Goal: Task Accomplishment & Management: Complete application form

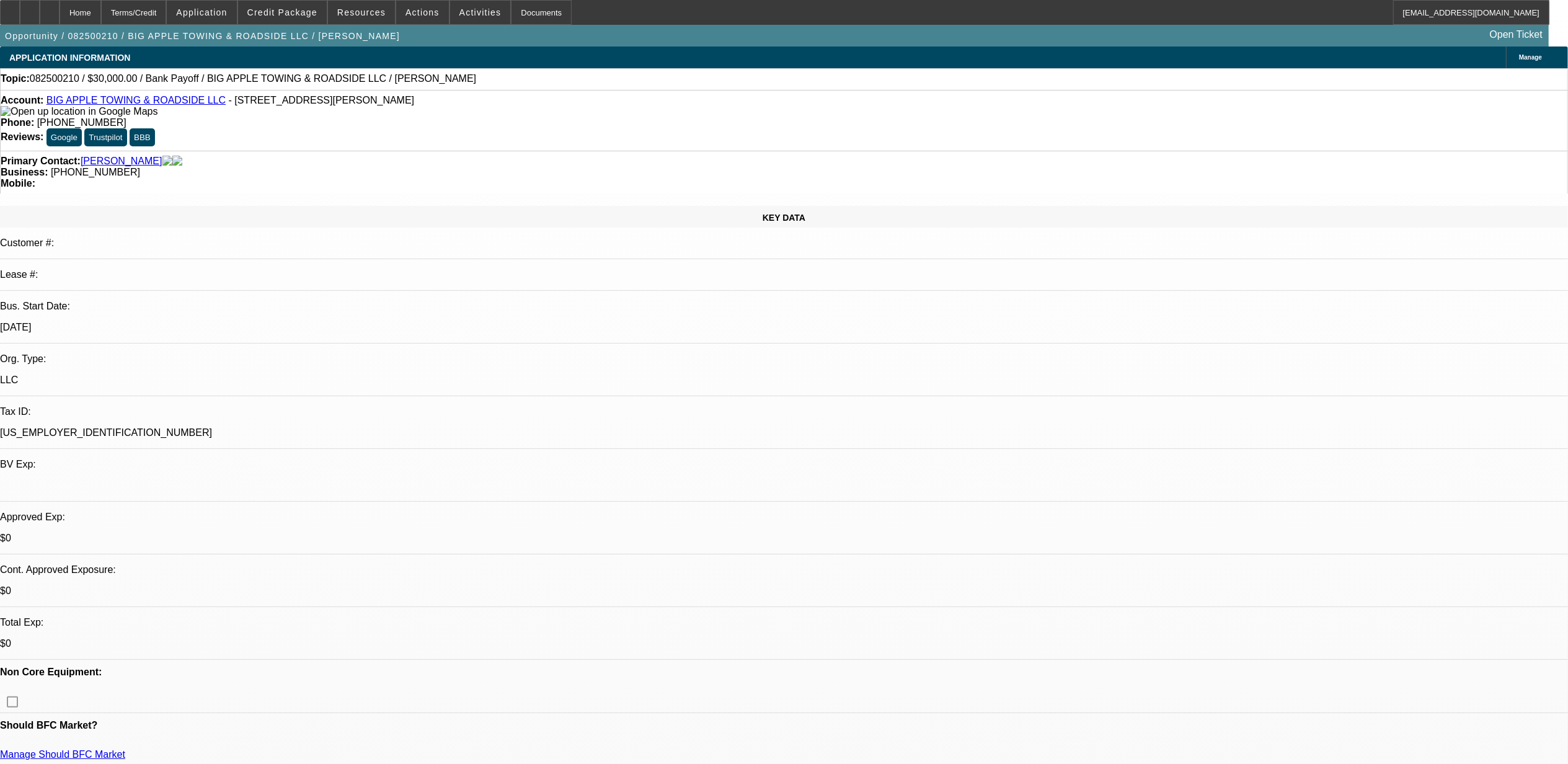
select select "0"
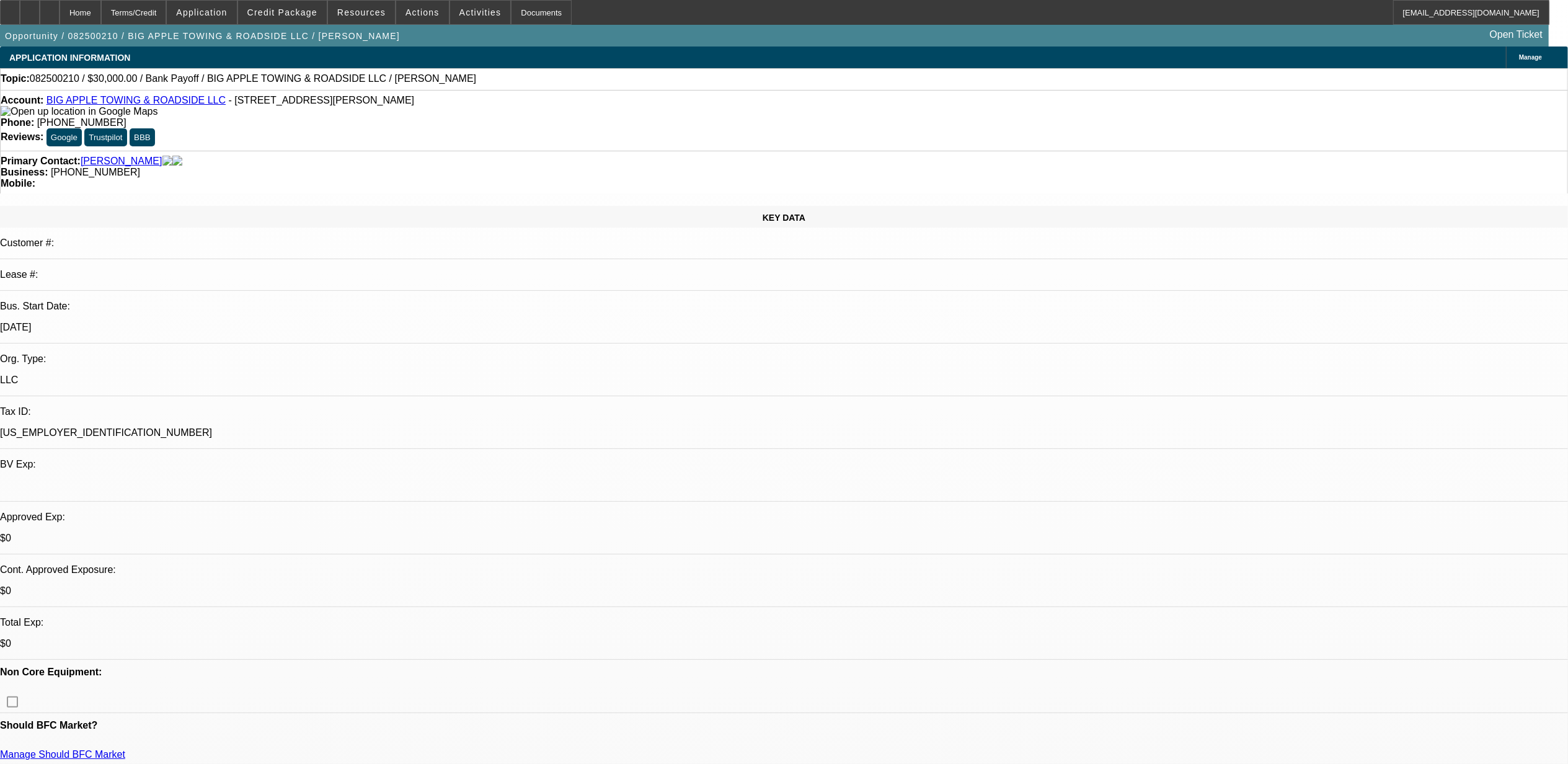
select select "0"
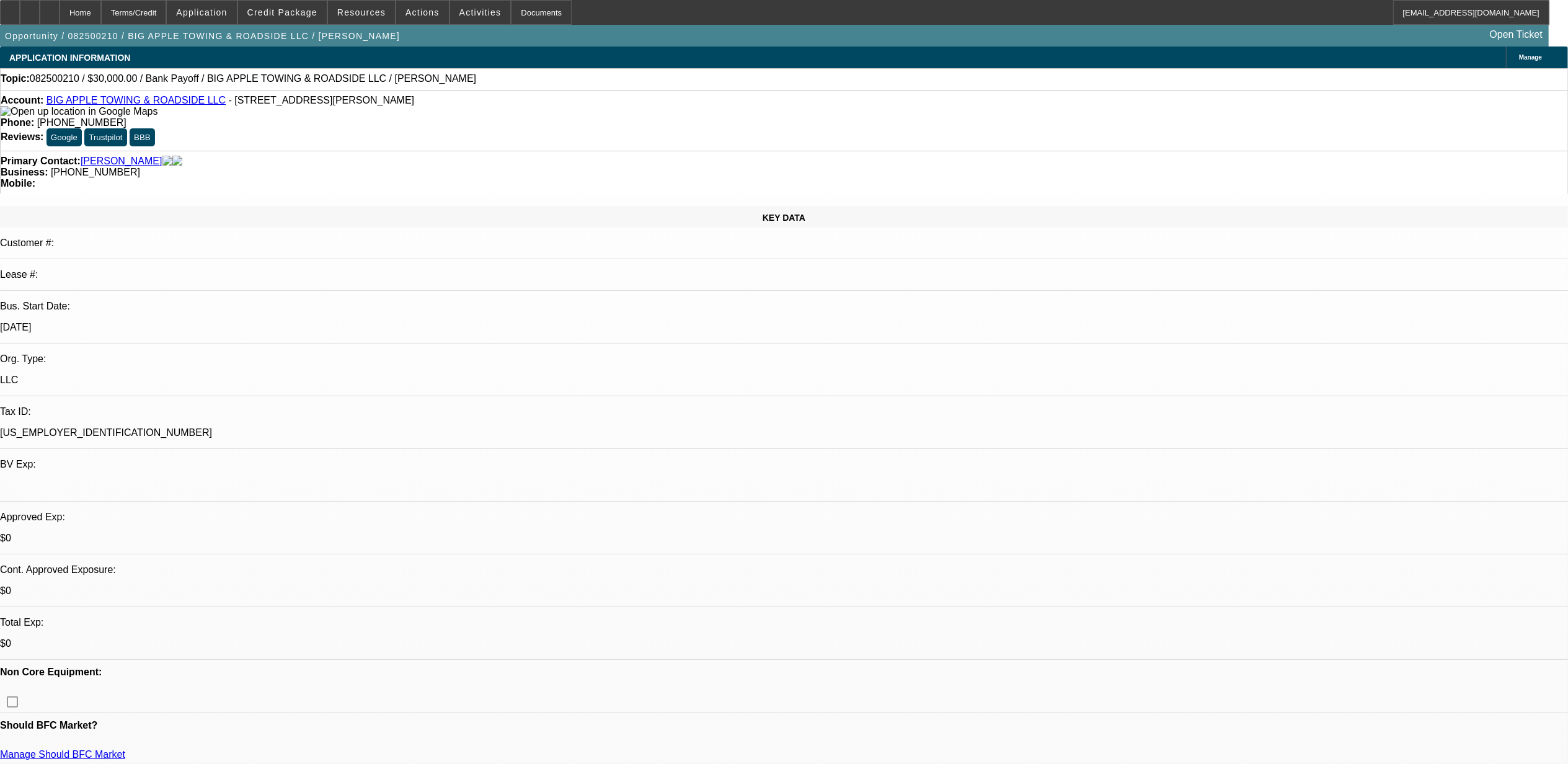
select select "0"
select select "1"
select select "2"
select select "6"
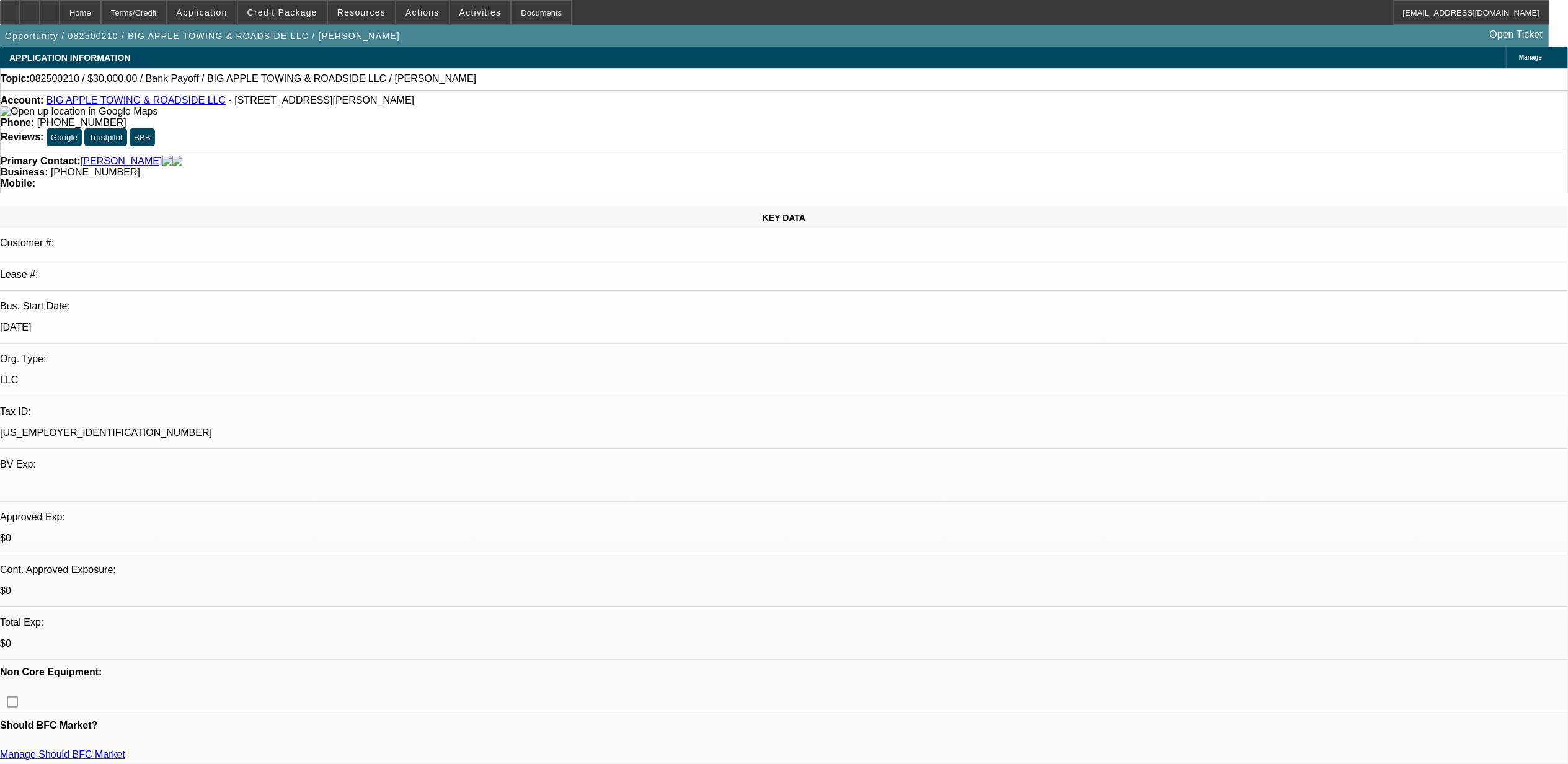
select select "1"
select select "2"
select select "6"
select select "1"
select select "2"
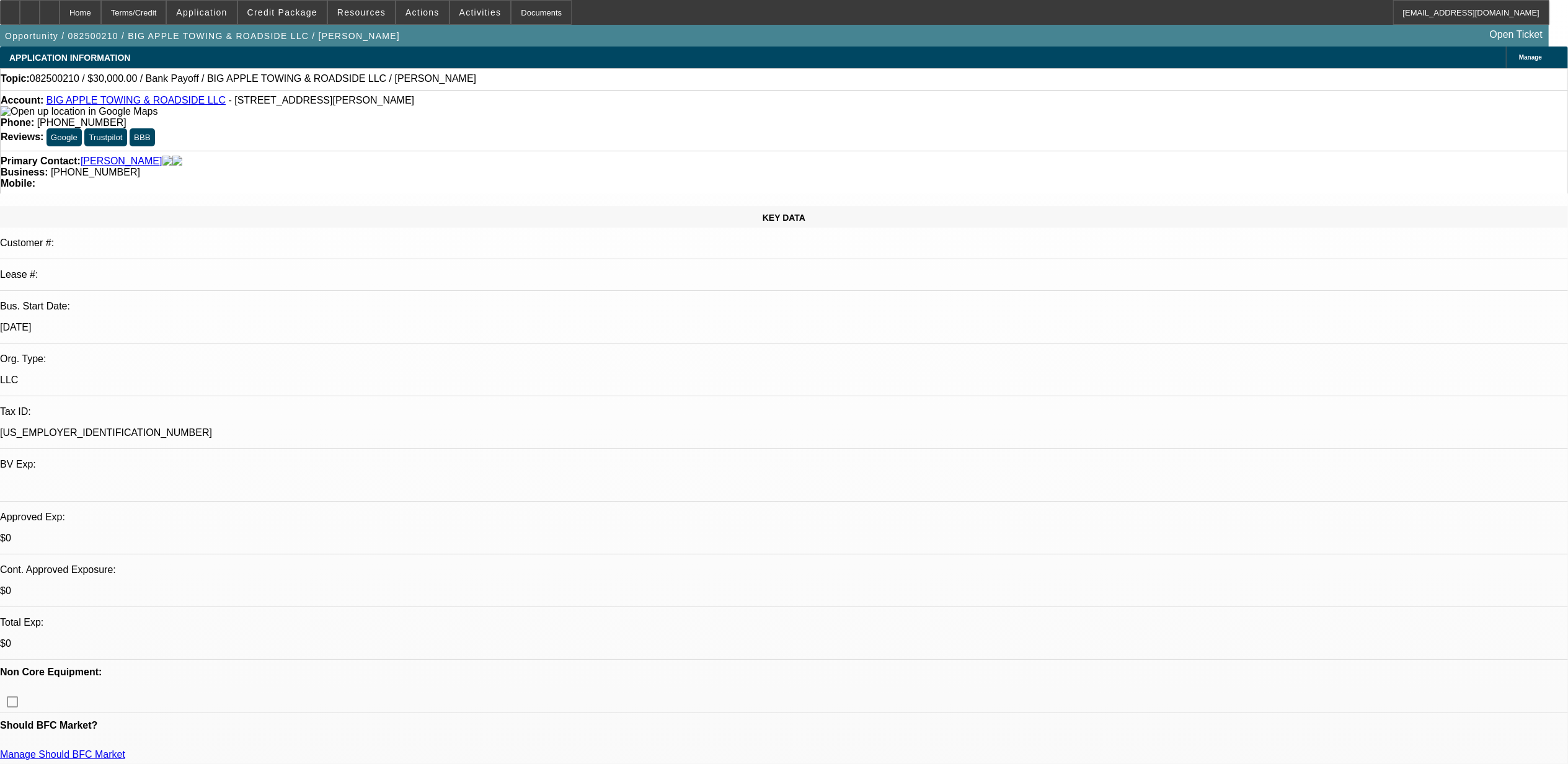
select select "6"
select select "1"
select select "2"
select select "6"
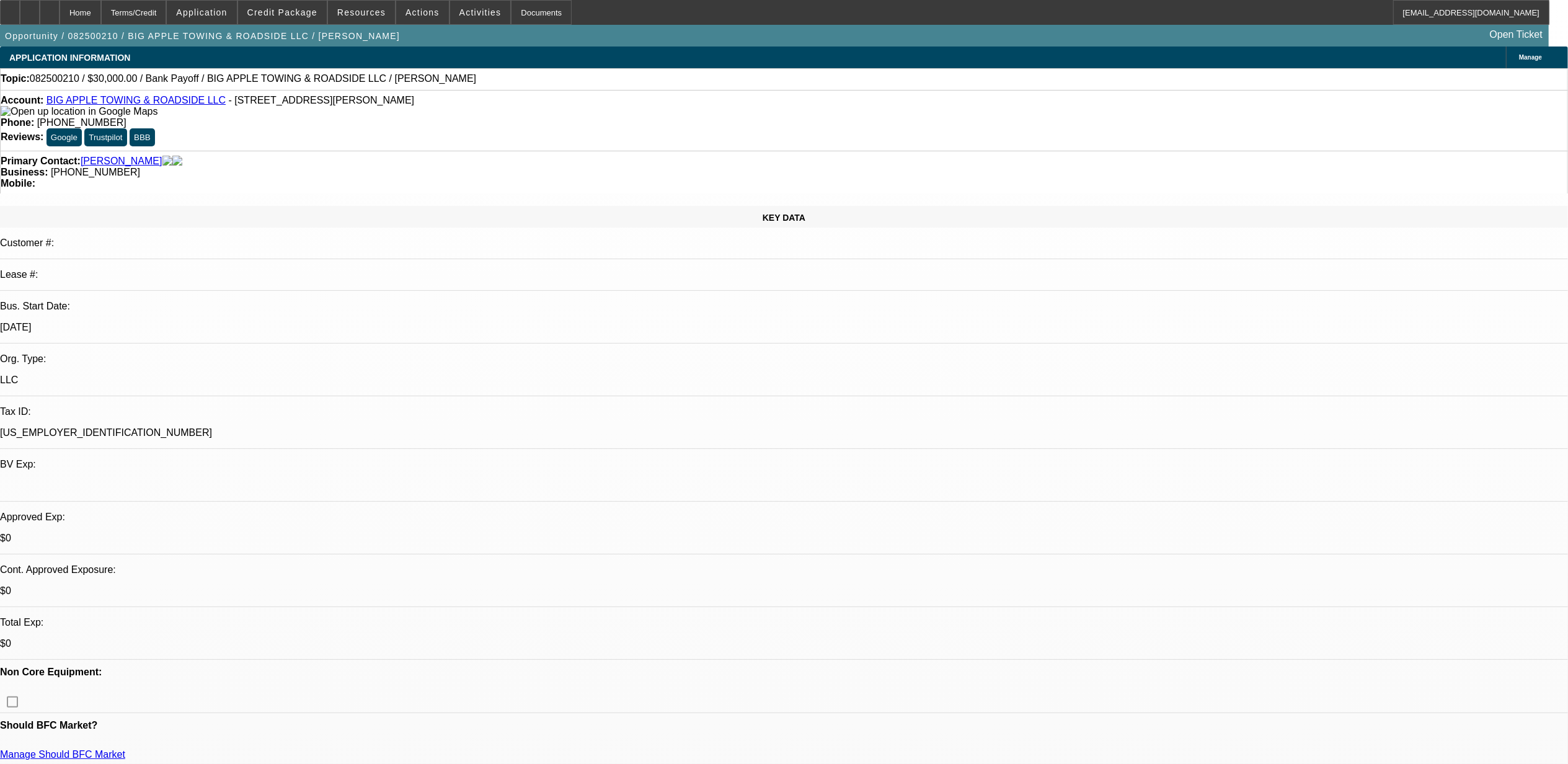
scroll to position [82, 0]
click at [294, 18] on span at bounding box center [282, 12] width 88 height 29
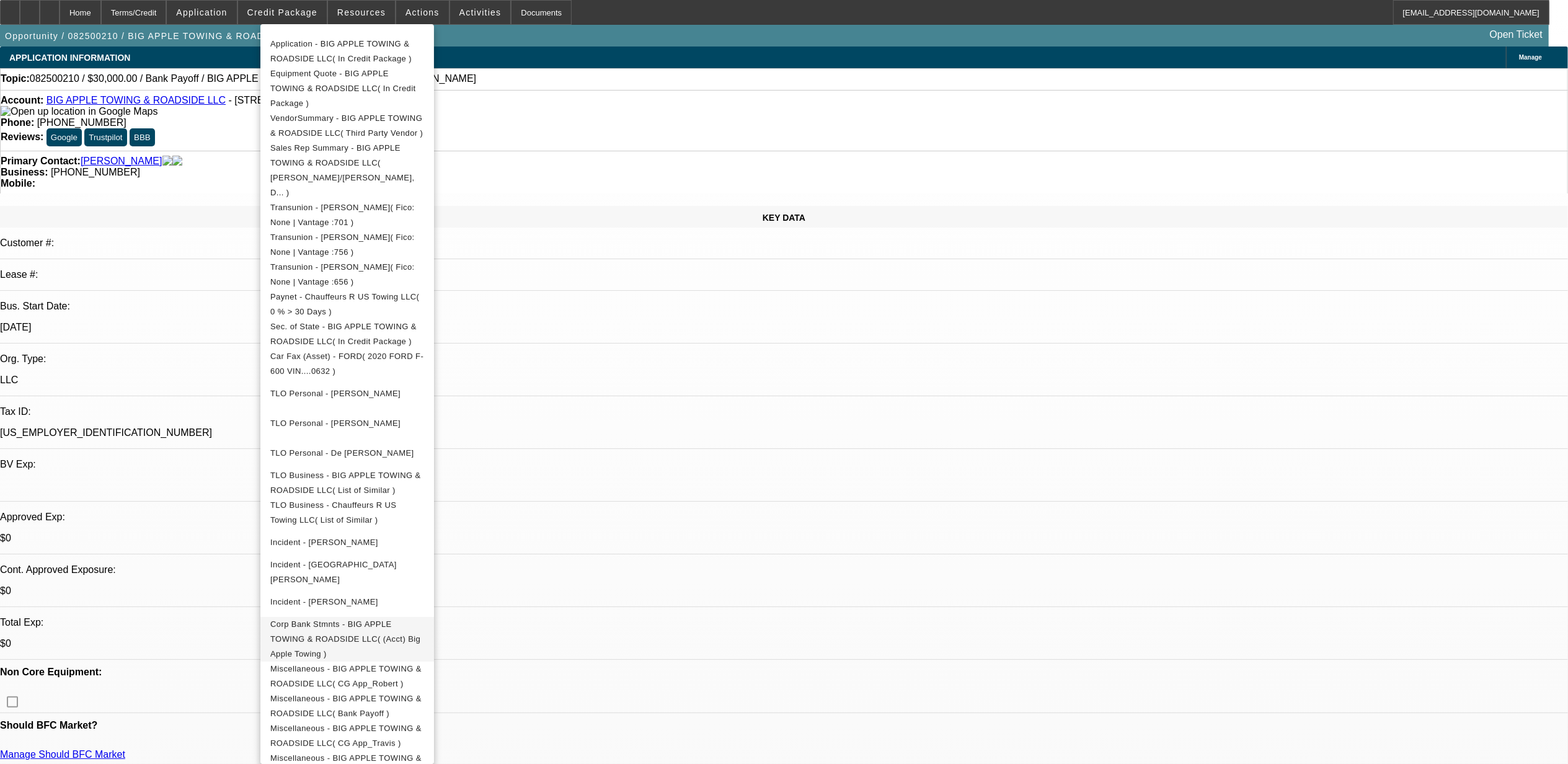
scroll to position [274, 0]
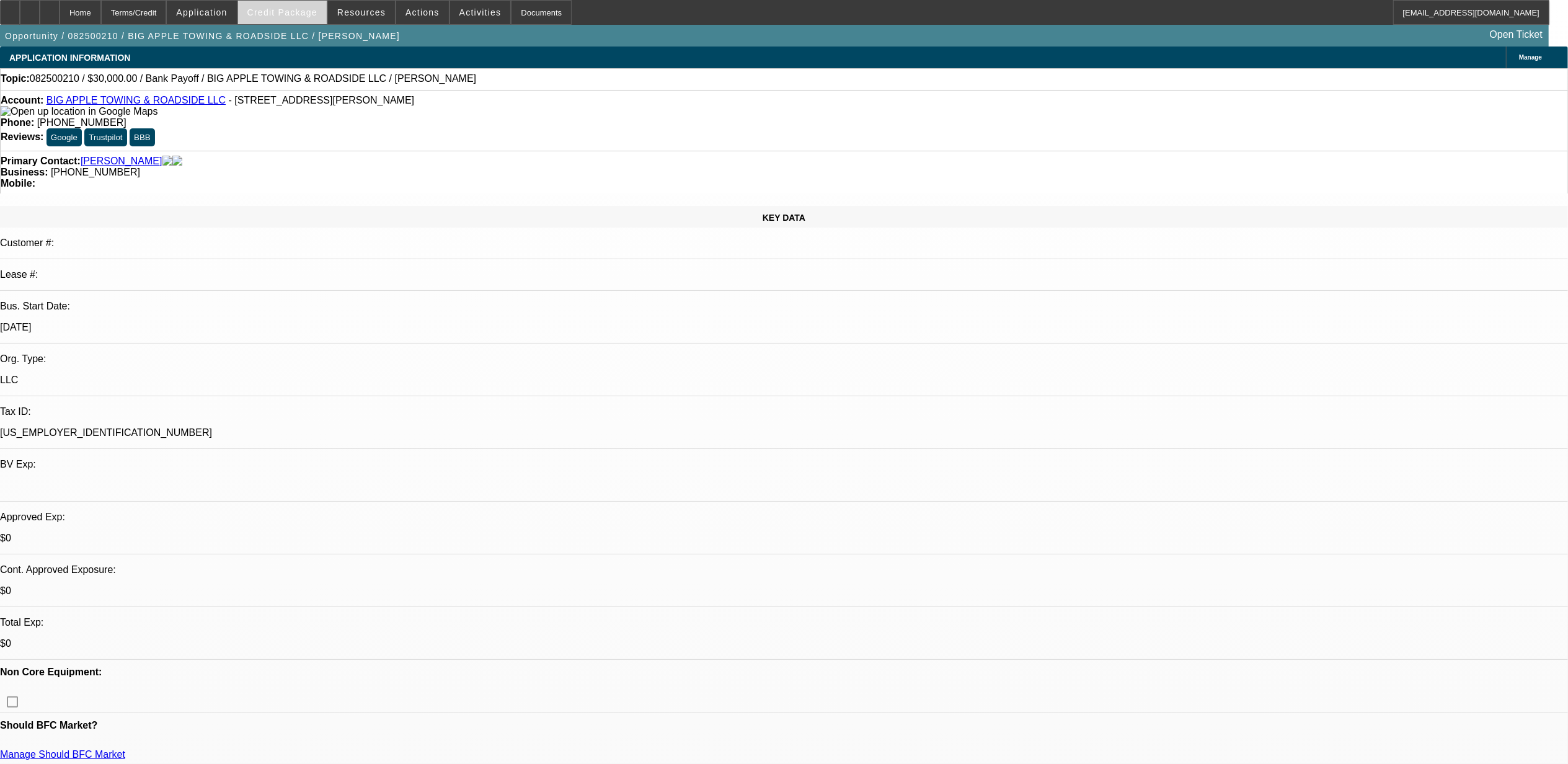
click at [279, 10] on span "Credit Package" at bounding box center [282, 12] width 70 height 10
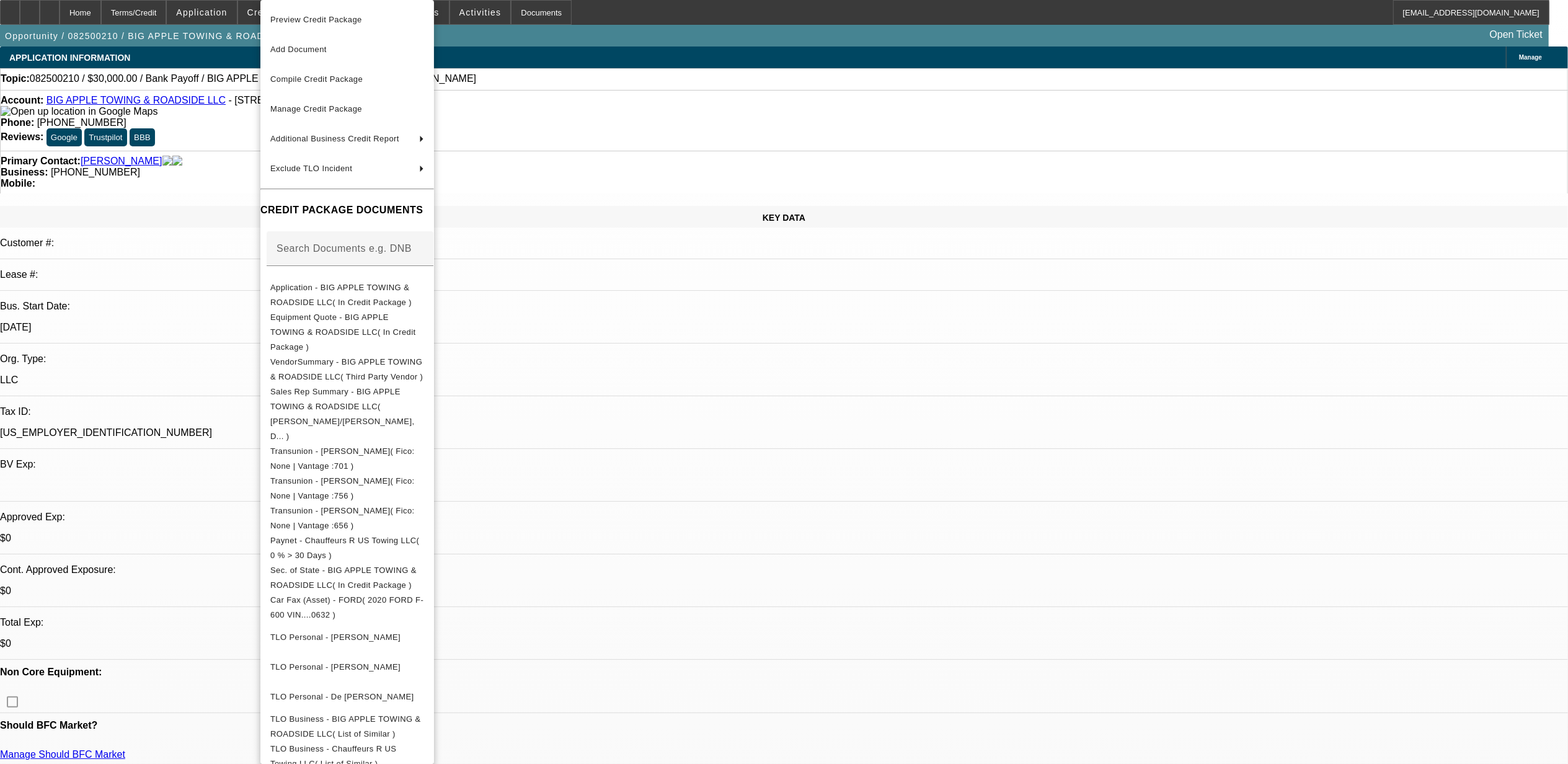
click at [53, 14] on div at bounding box center [784, 382] width 1568 height 764
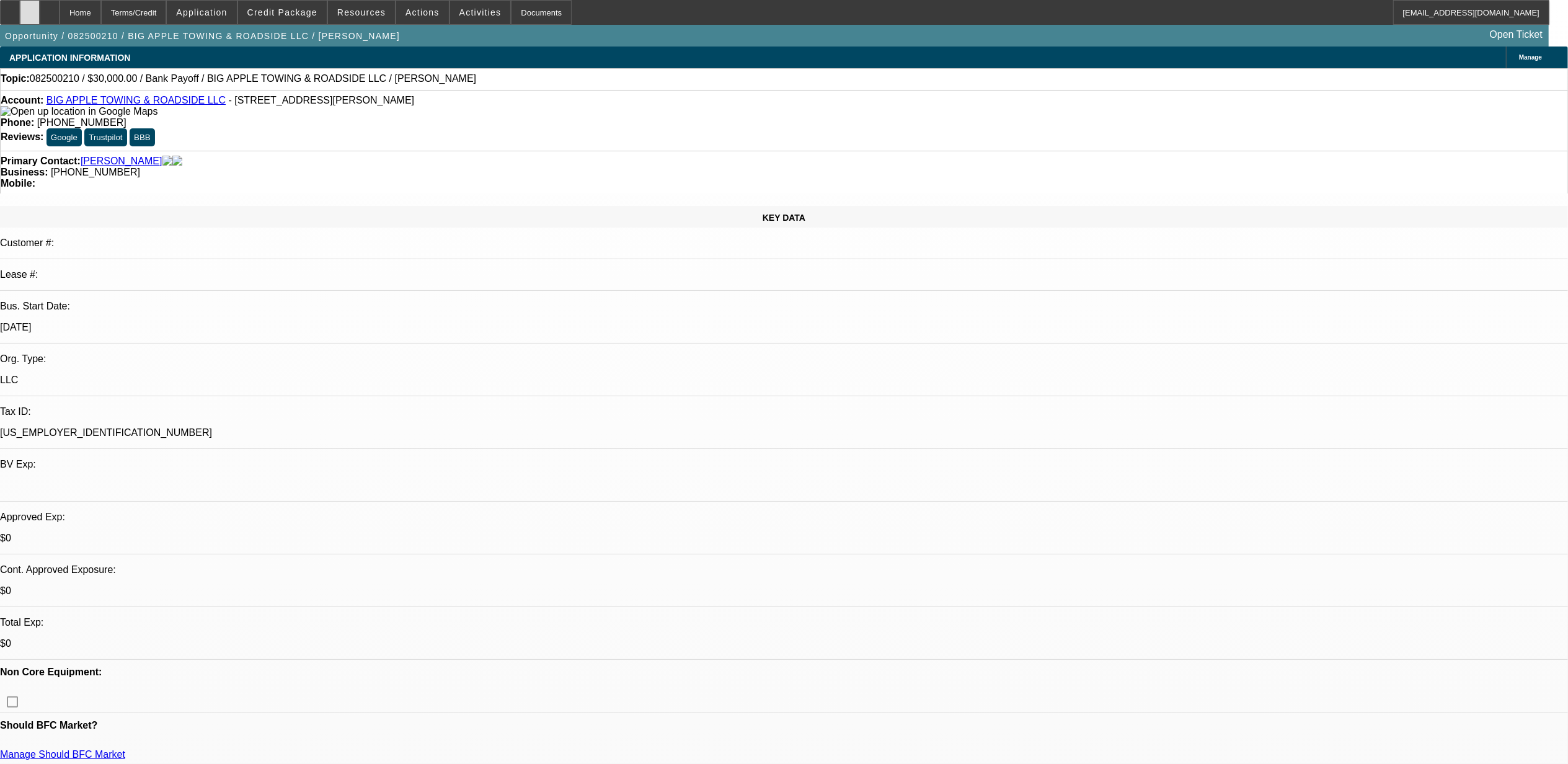
click at [40, 15] on div at bounding box center [29, 12] width 20 height 25
click at [301, 8] on span "Credit Package" at bounding box center [282, 12] width 70 height 10
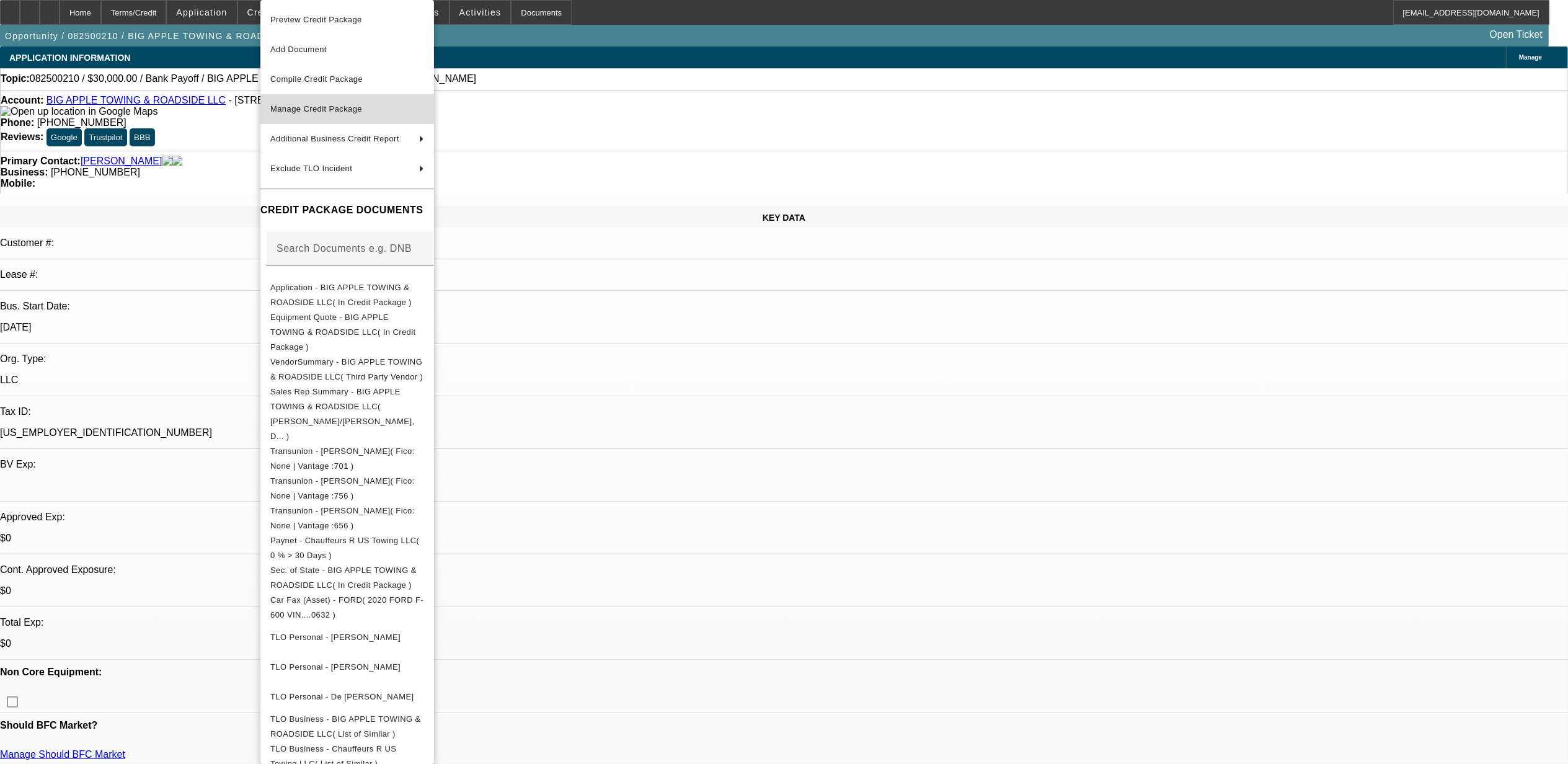
click at [379, 113] on span "Manage Credit Package" at bounding box center [347, 108] width 154 height 15
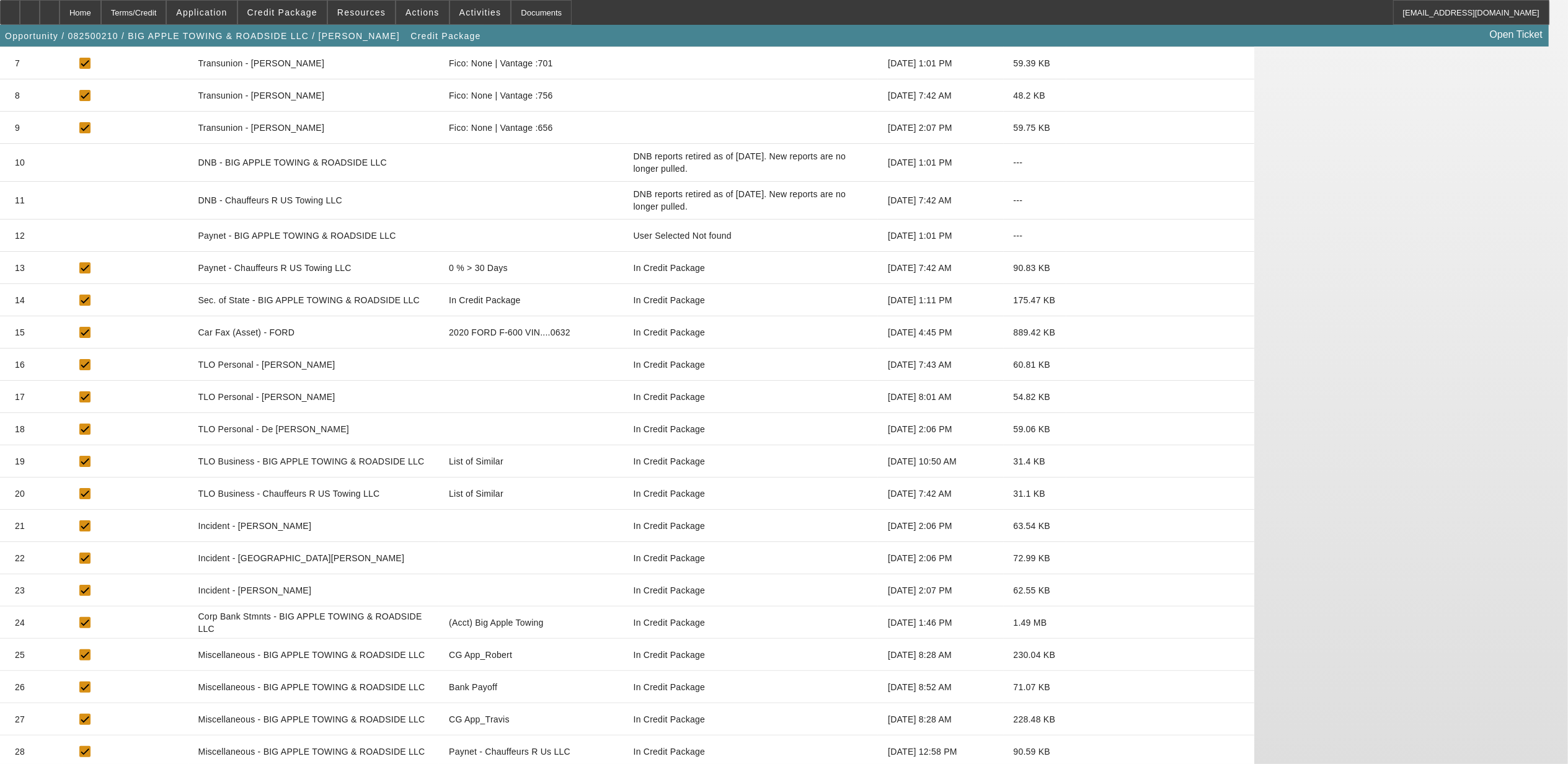
scroll to position [428, 0]
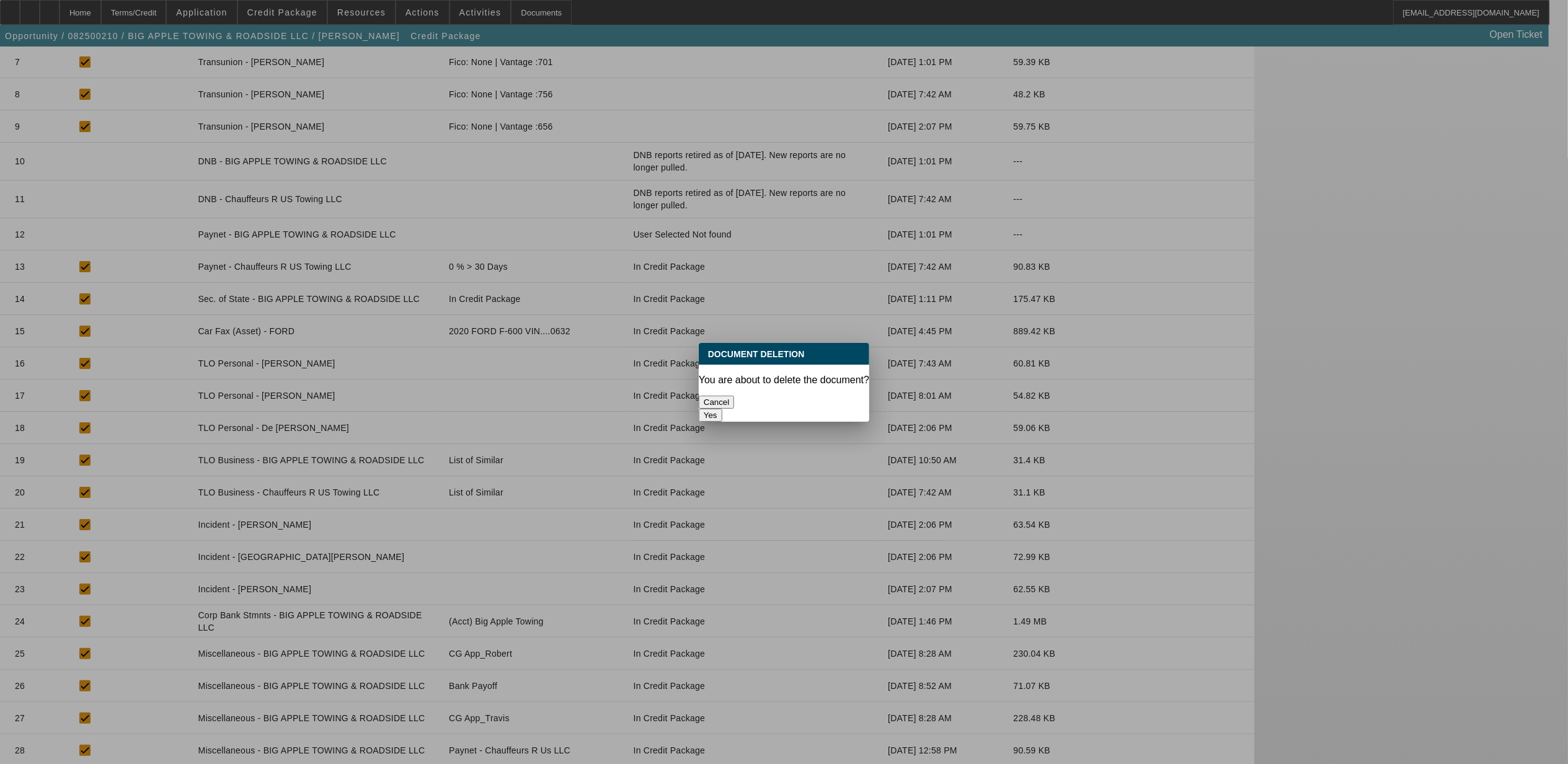
scroll to position [0, 0]
click at [722, 409] on button "Yes" at bounding box center [710, 415] width 23 height 13
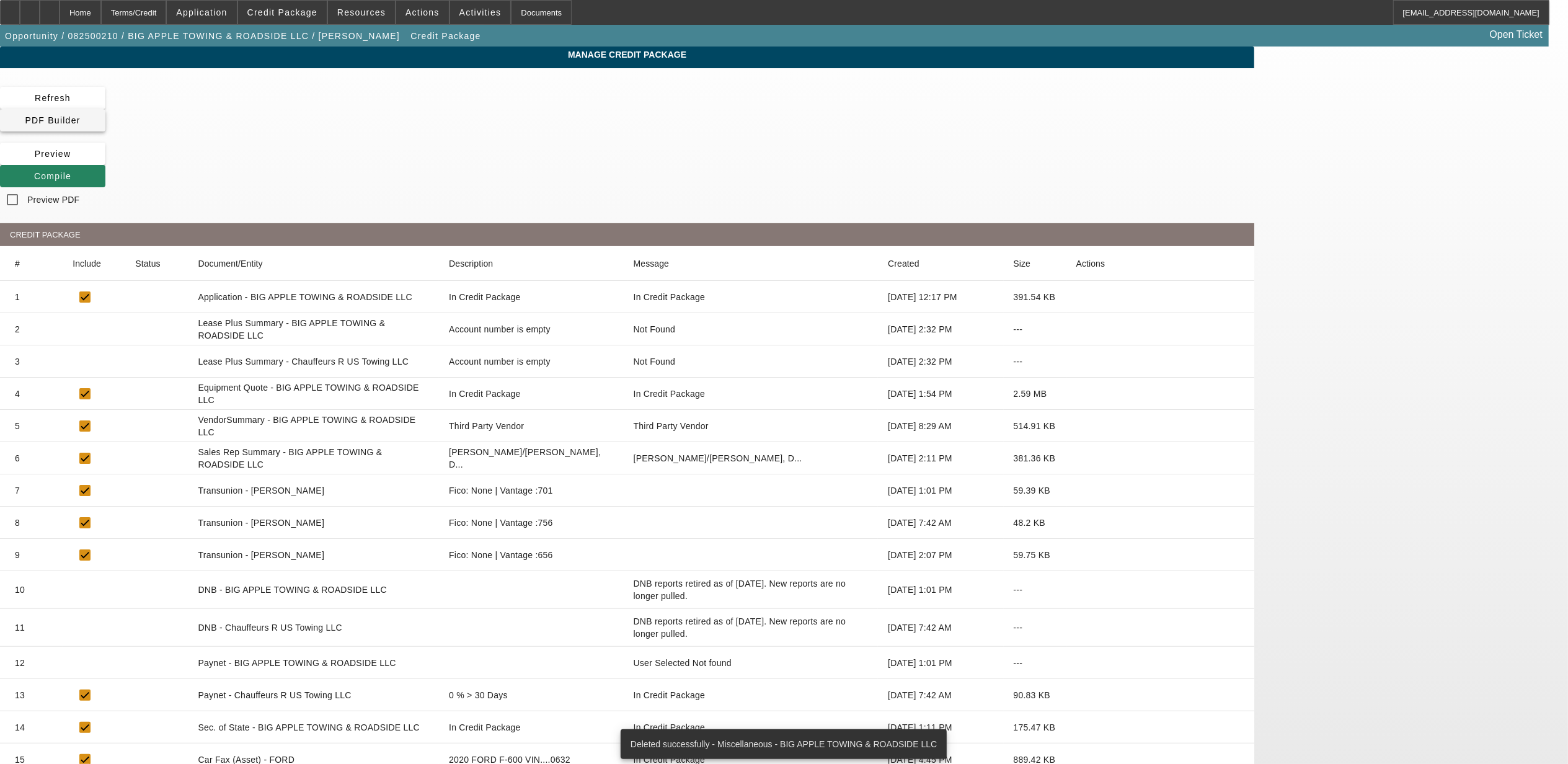
click at [80, 115] on span "PDF Builder" at bounding box center [53, 120] width 55 height 10
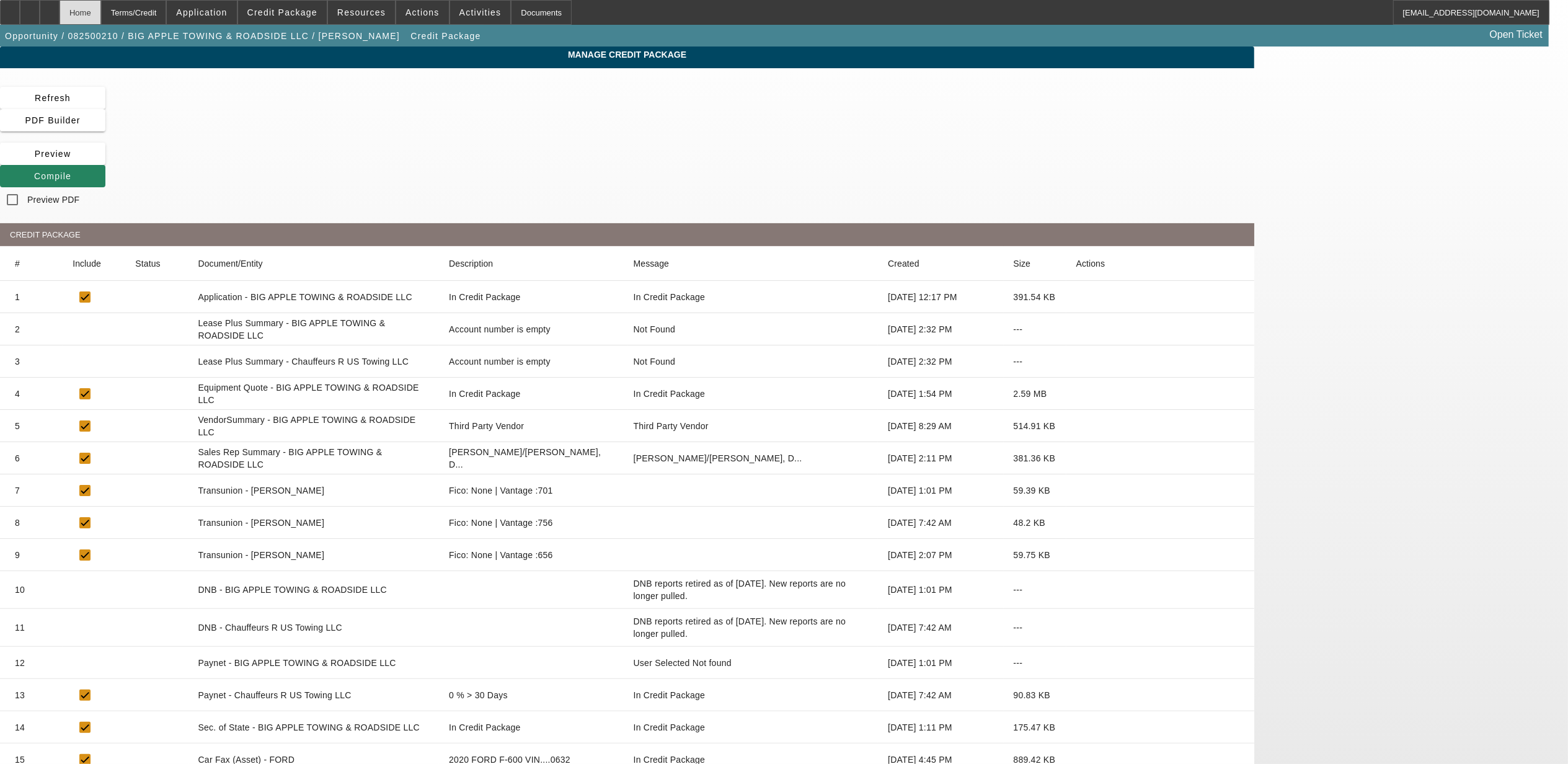
click at [101, 16] on div "Home" at bounding box center [81, 12] width 42 height 25
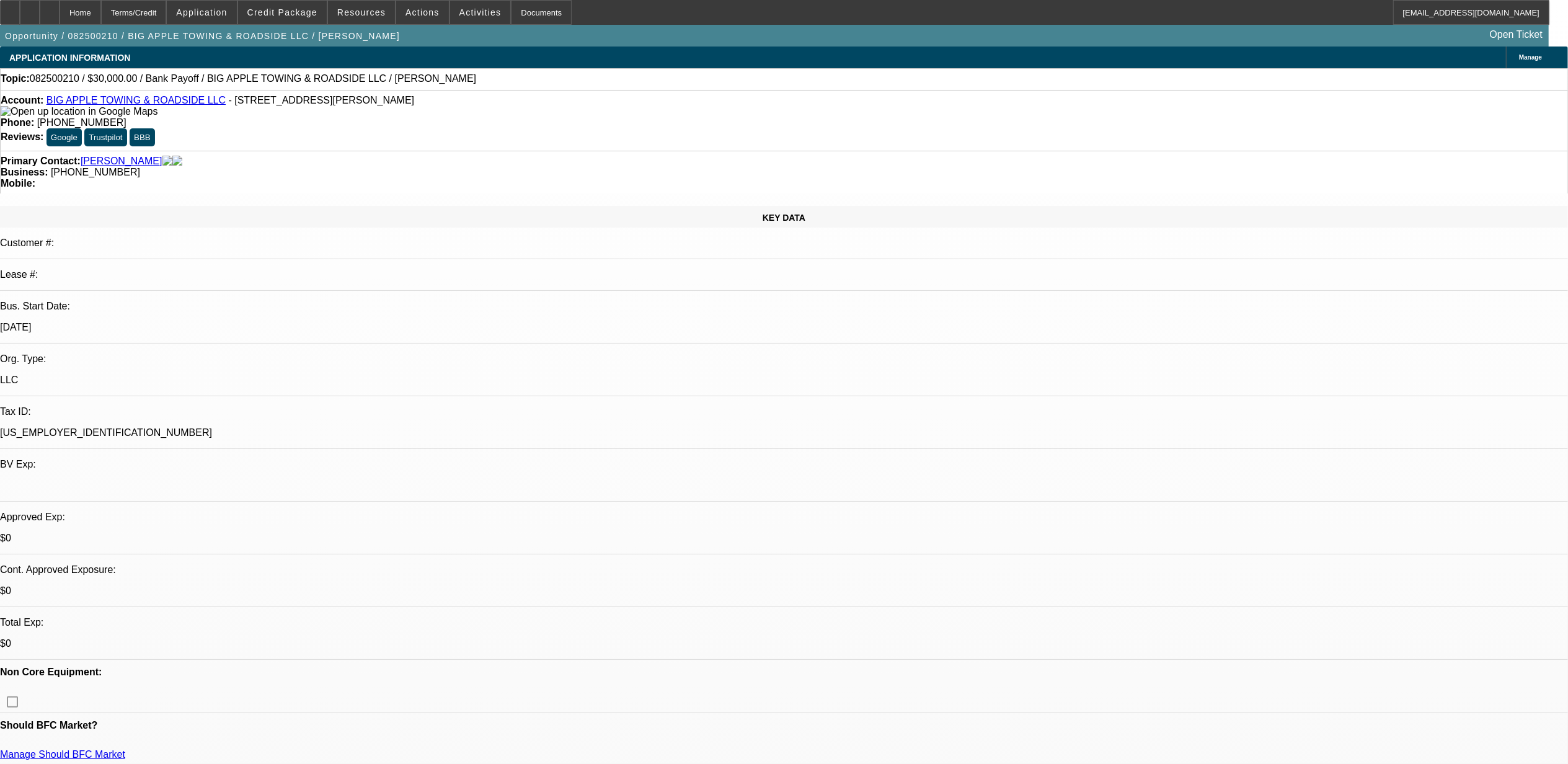
select select "0"
select select "2"
select select "0"
select select "6"
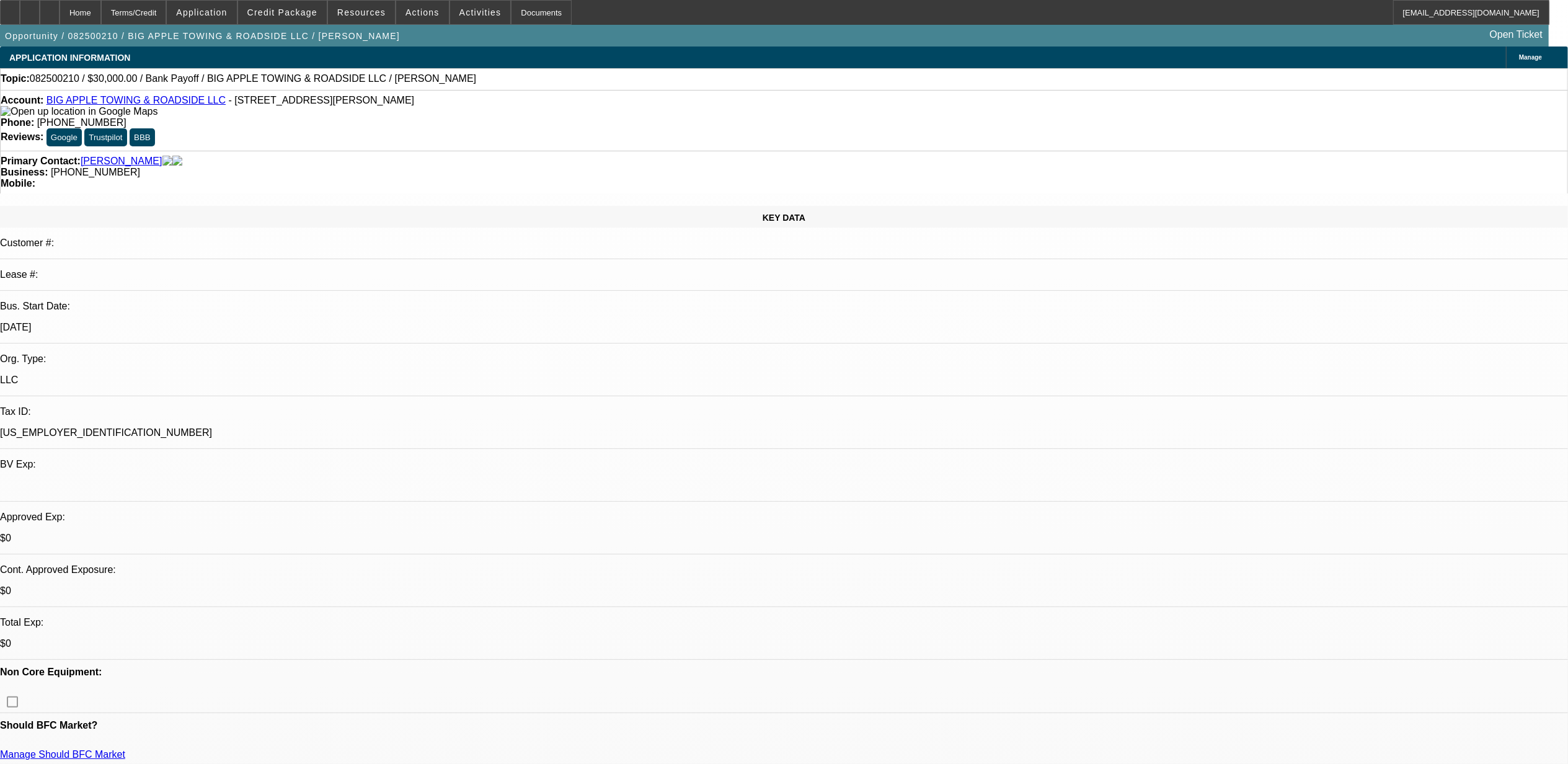
select select "0"
select select "2"
select select "0"
select select "6"
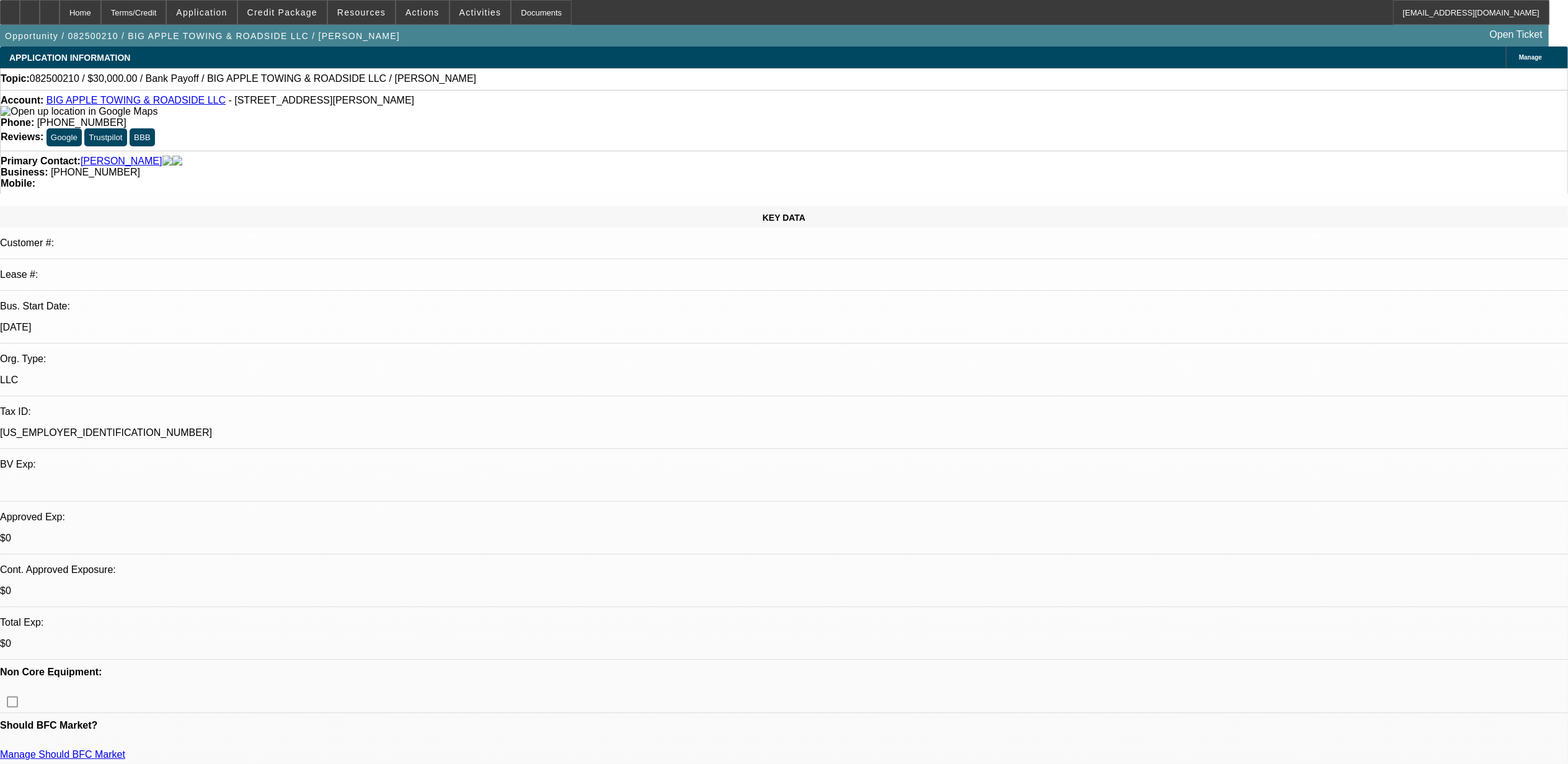
select select "0"
select select "2"
select select "0"
select select "6"
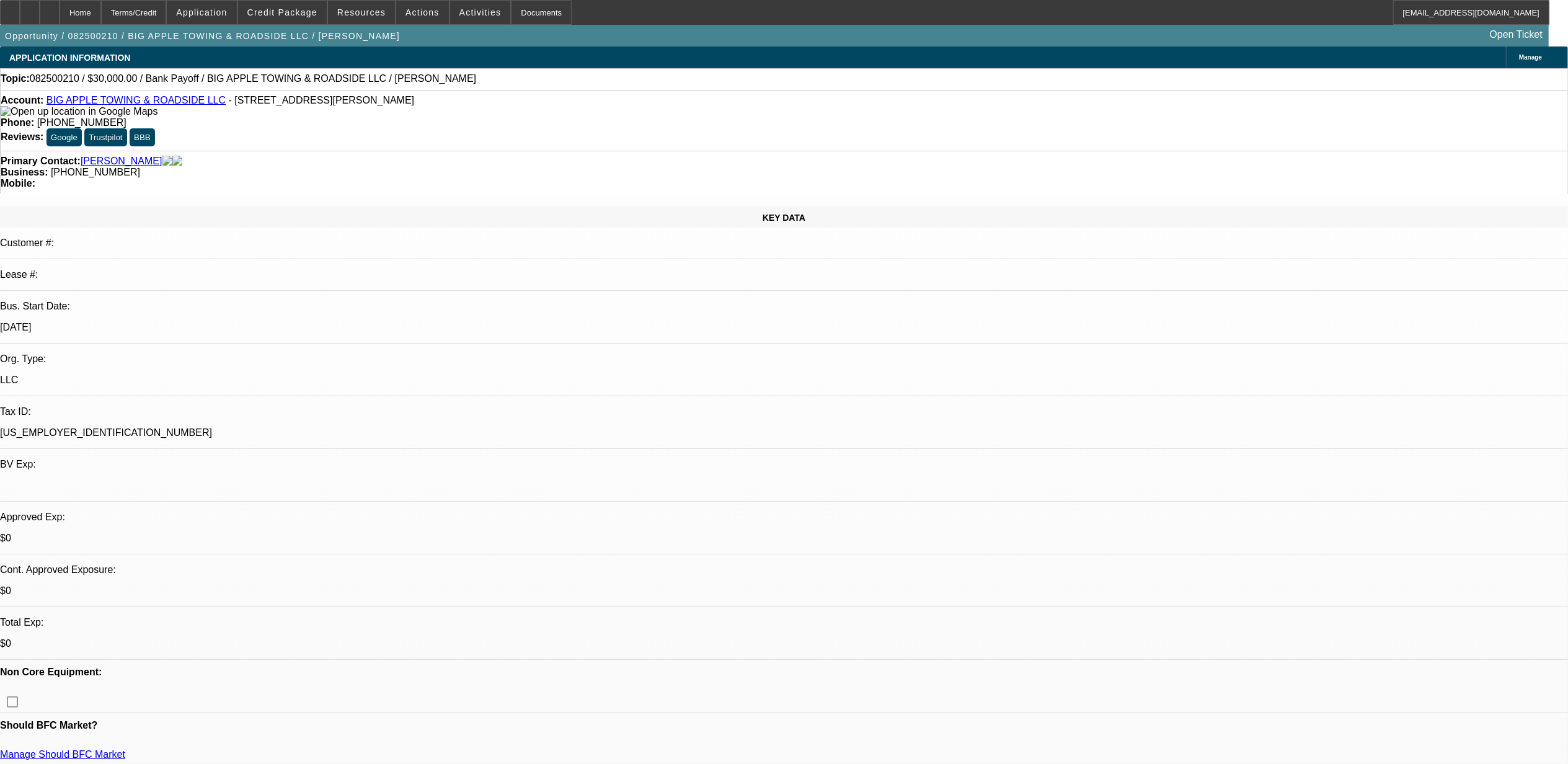
select select "0"
select select "2"
select select "0"
select select "6"
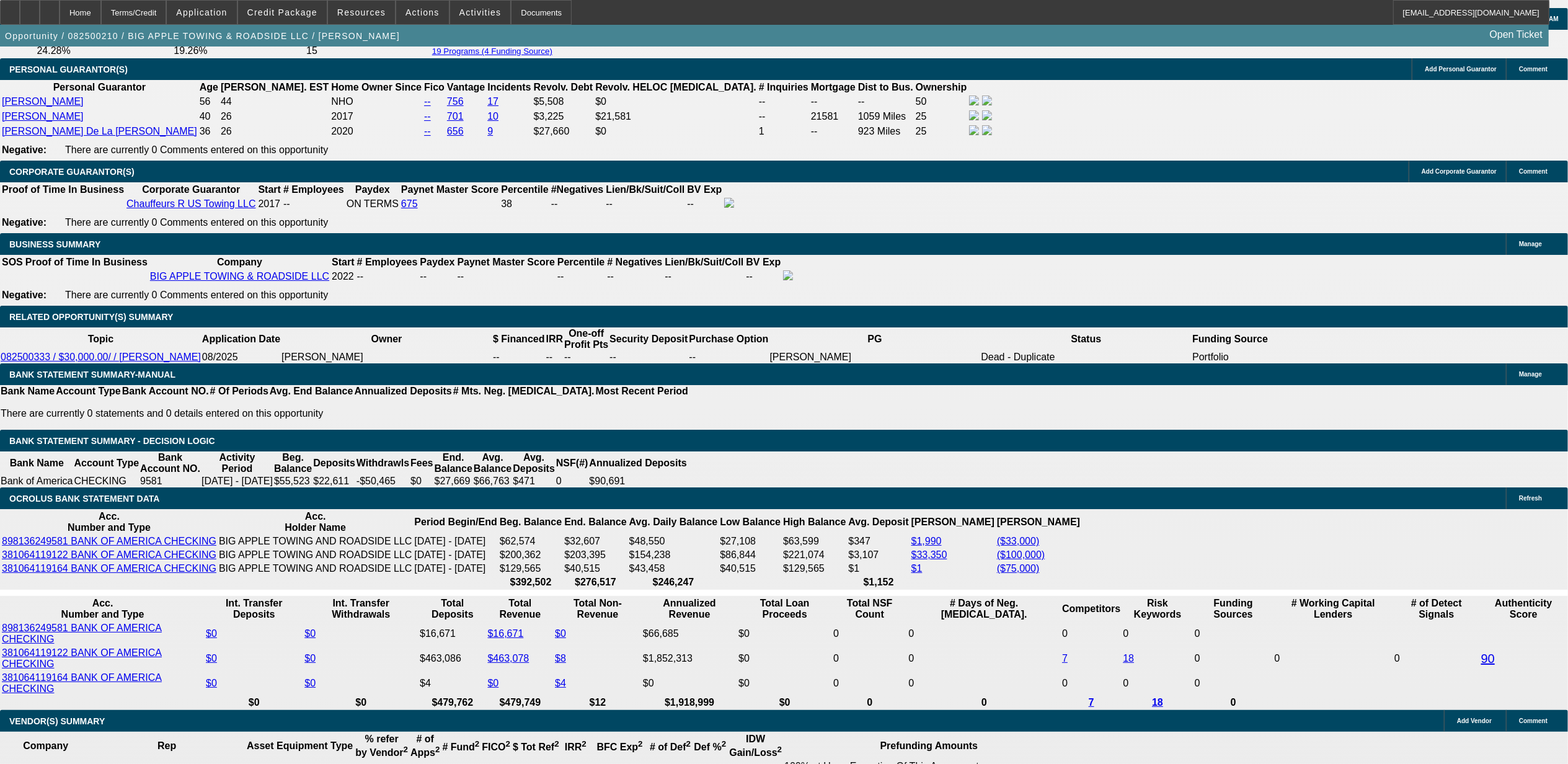
scroll to position [1957, 0]
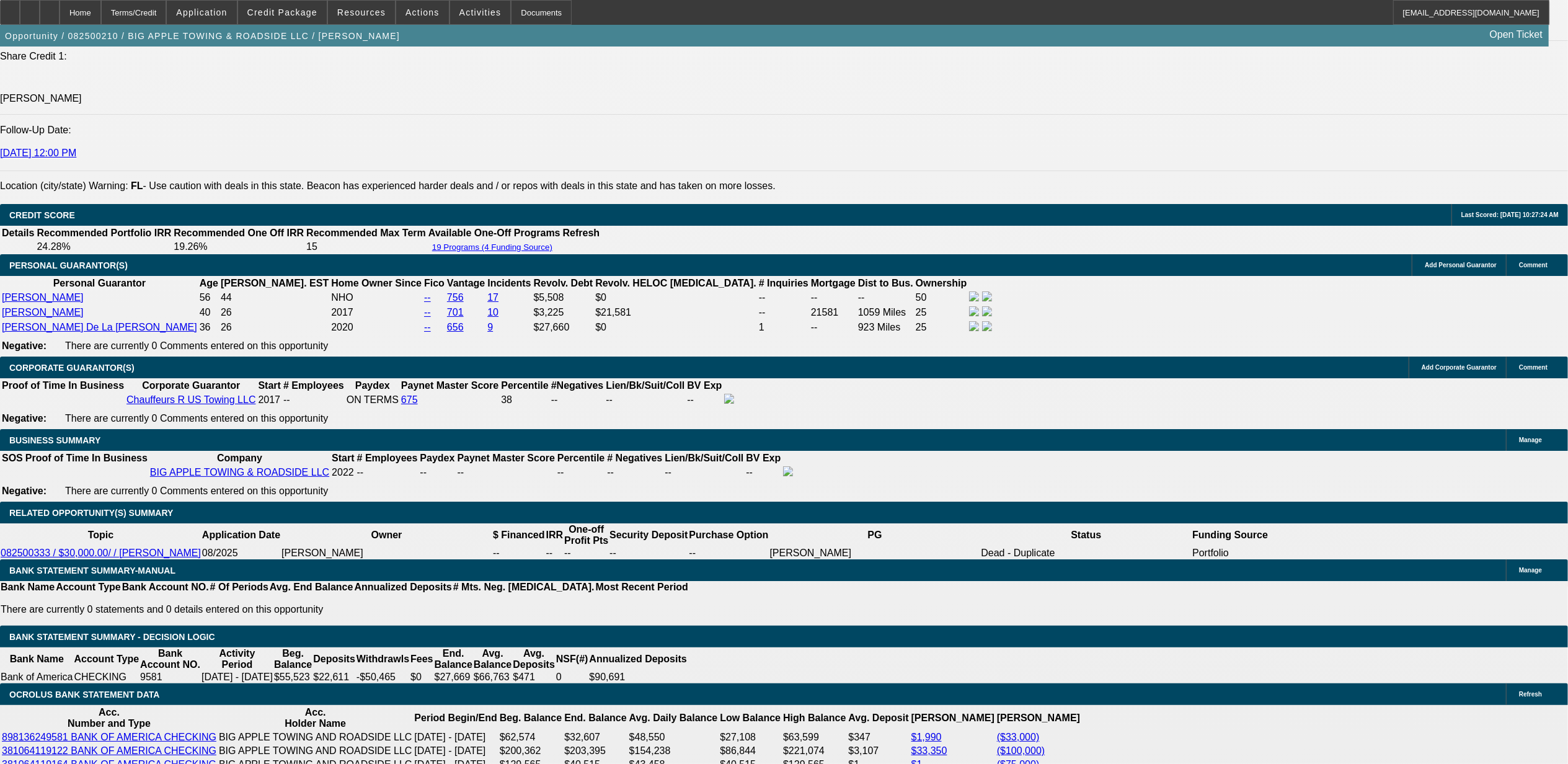
scroll to position [1709, 0]
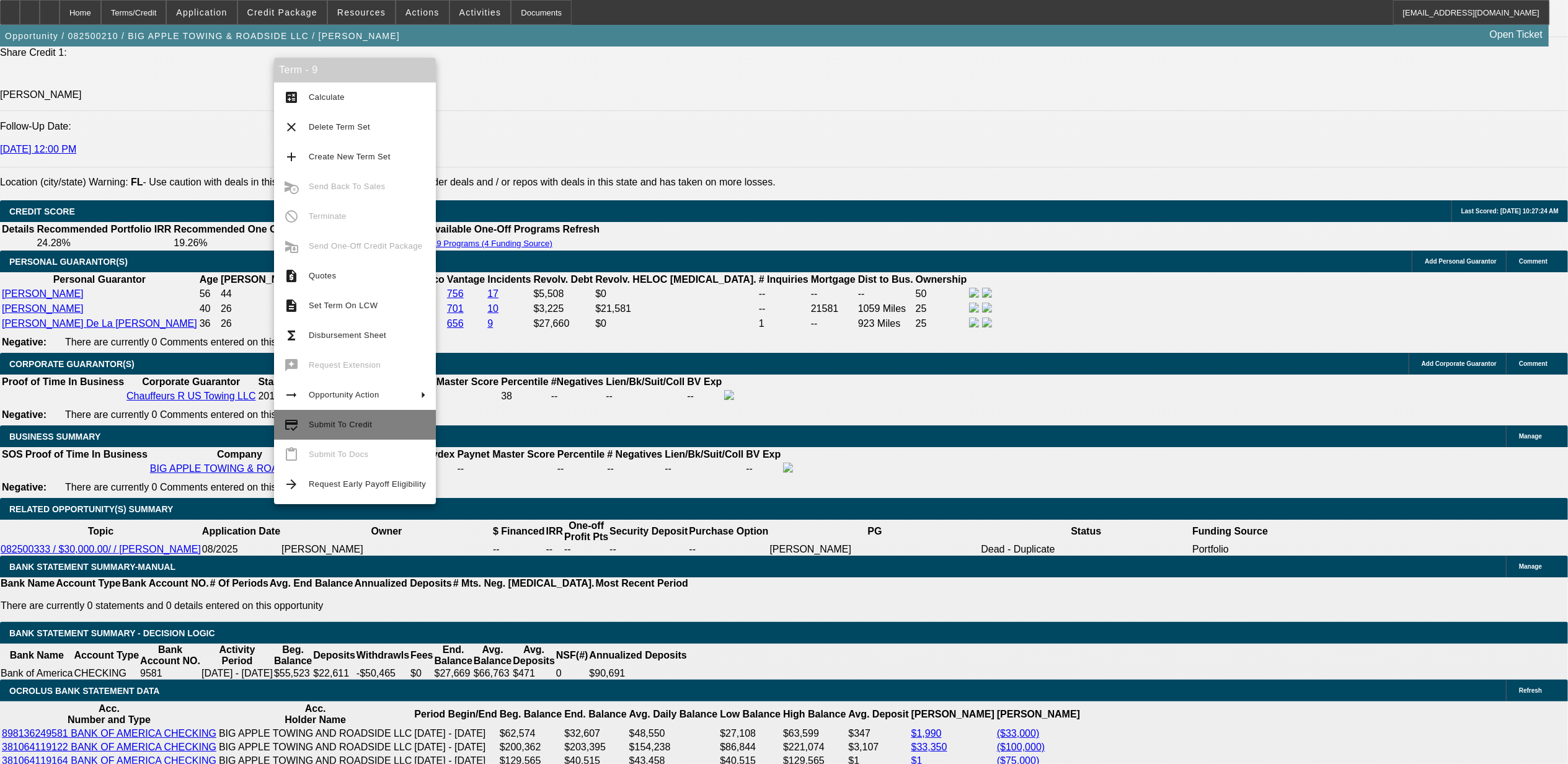
click at [418, 422] on span "Submit To Credit" at bounding box center [366, 424] width 117 height 15
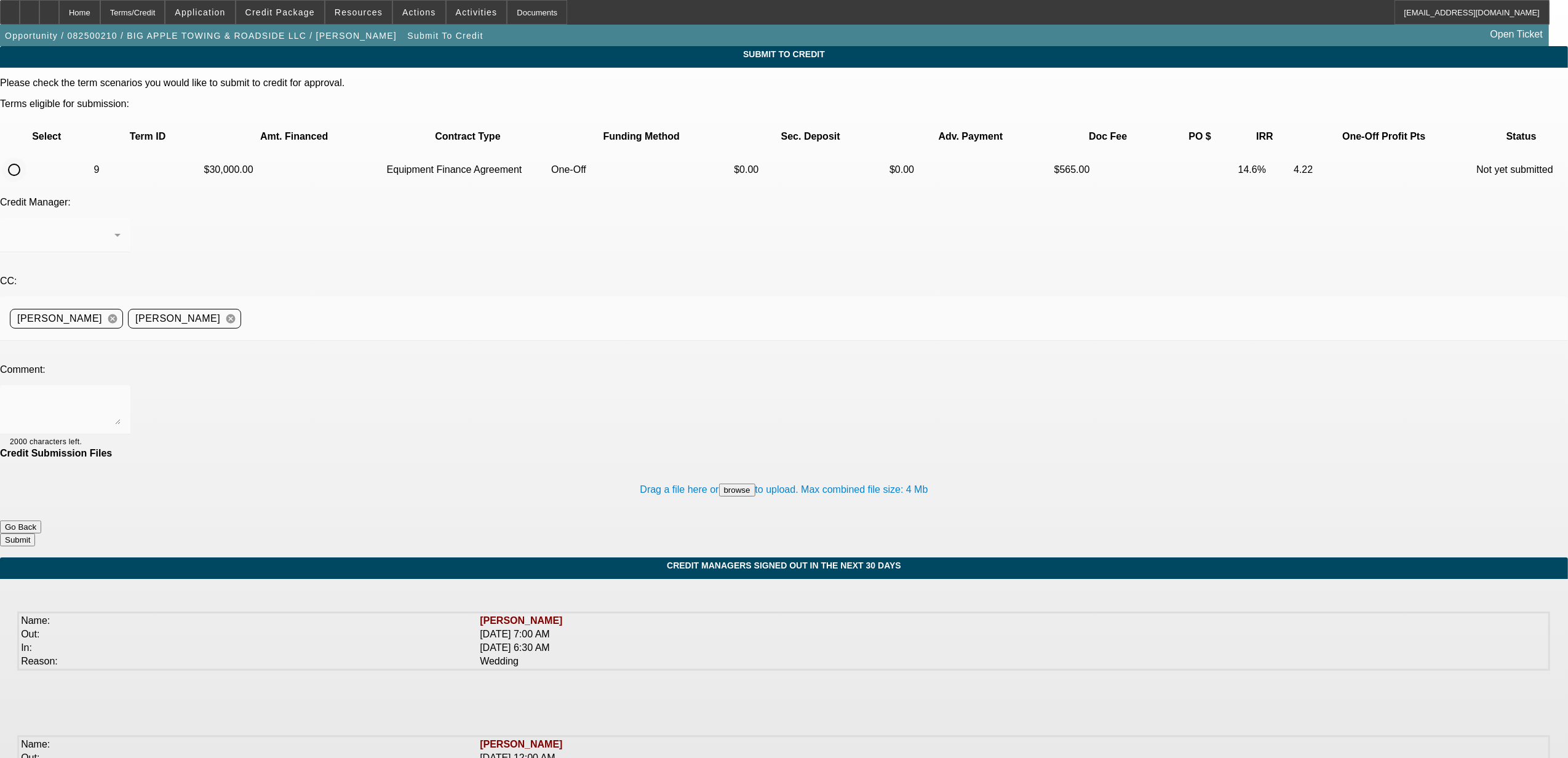
click at [27, 157] on input "radio" at bounding box center [14, 169] width 25 height 25
radio input "true"
click at [114, 228] on div "Syndications" at bounding box center [62, 235] width 105 height 15
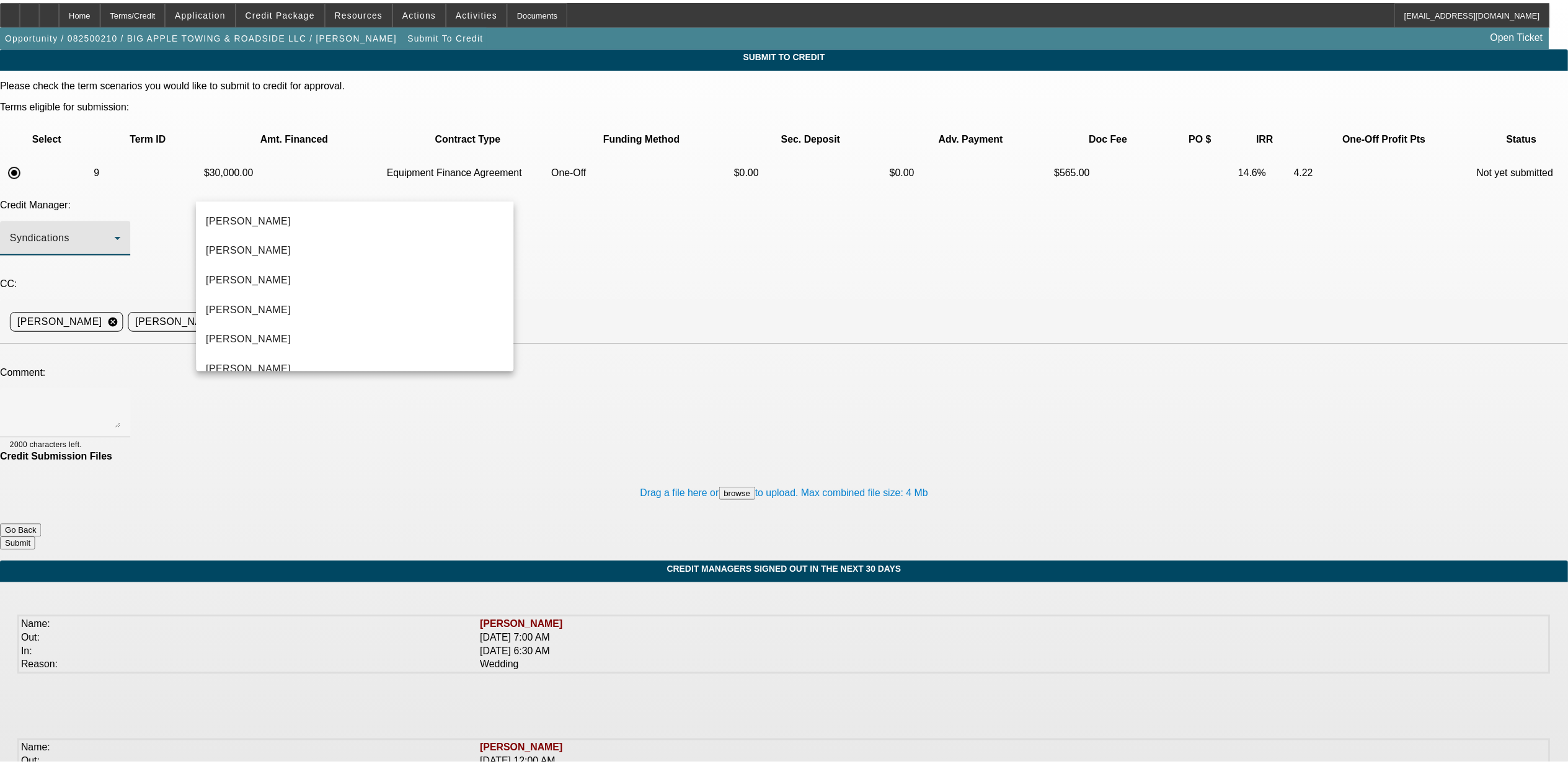
scroll to position [42, 0]
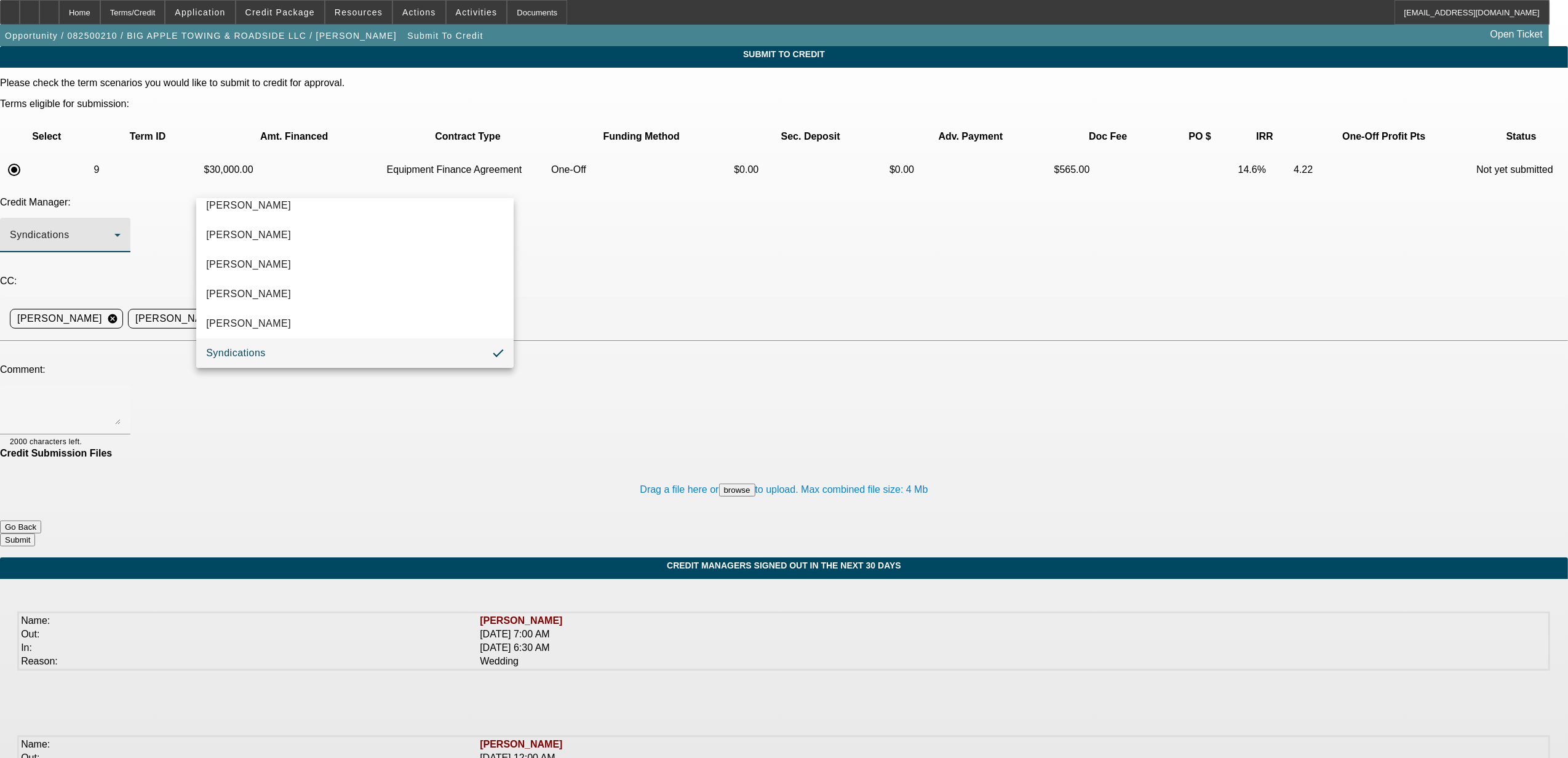
drag, startPoint x: 648, startPoint y: 185, endPoint x: 547, endPoint y: 220, distance: 106.9
click at [650, 185] on div at bounding box center [784, 379] width 1568 height 758
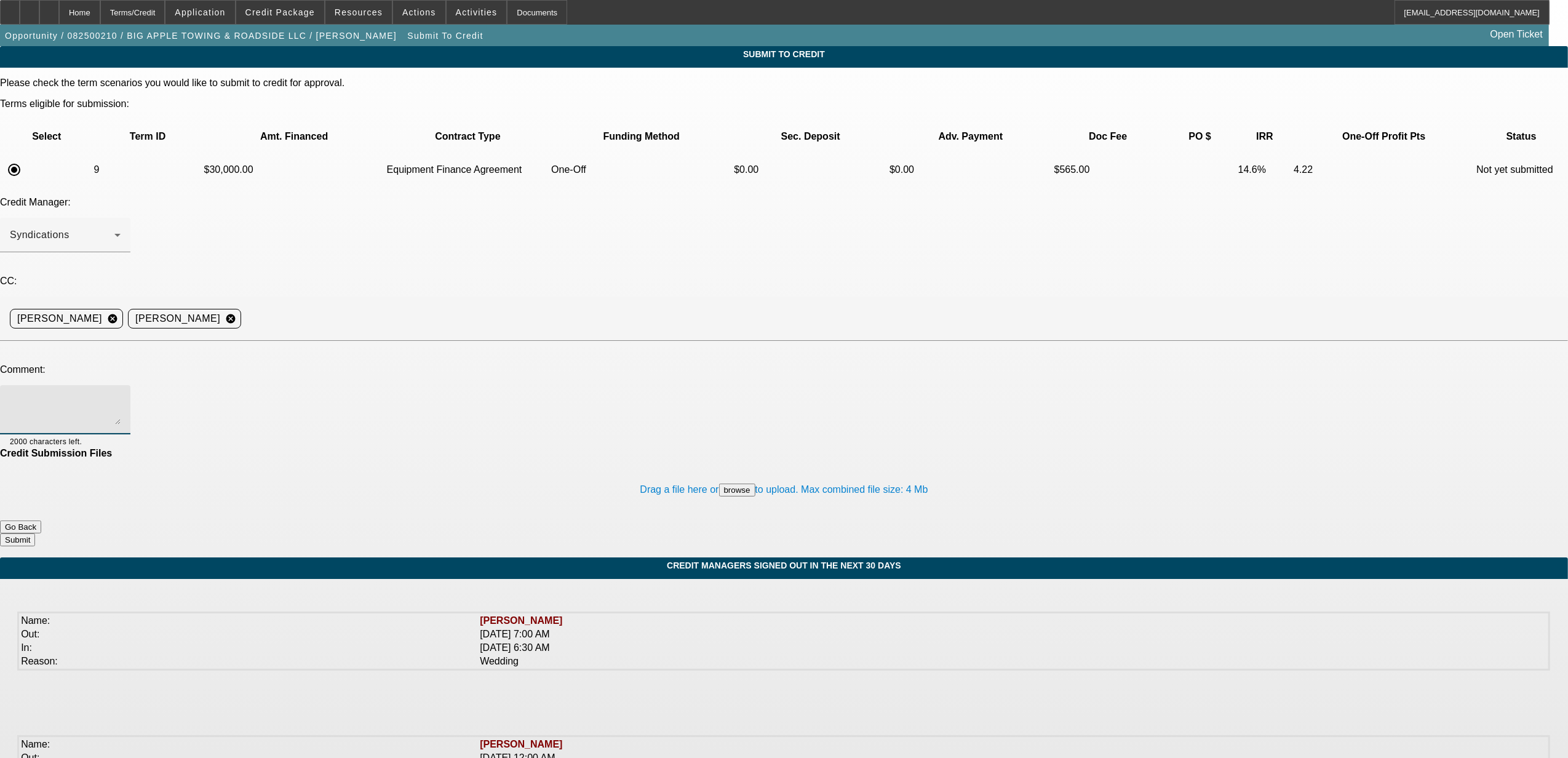
click at [120, 395] on textarea at bounding box center [64, 410] width 111 height 29
type textarea "C"
type textarea "[PERSON_NAME]'s credit is unlocked and I threw in an updated payoff. Are we goo…"
click at [35, 534] on button "Submit" at bounding box center [17, 540] width 35 height 13
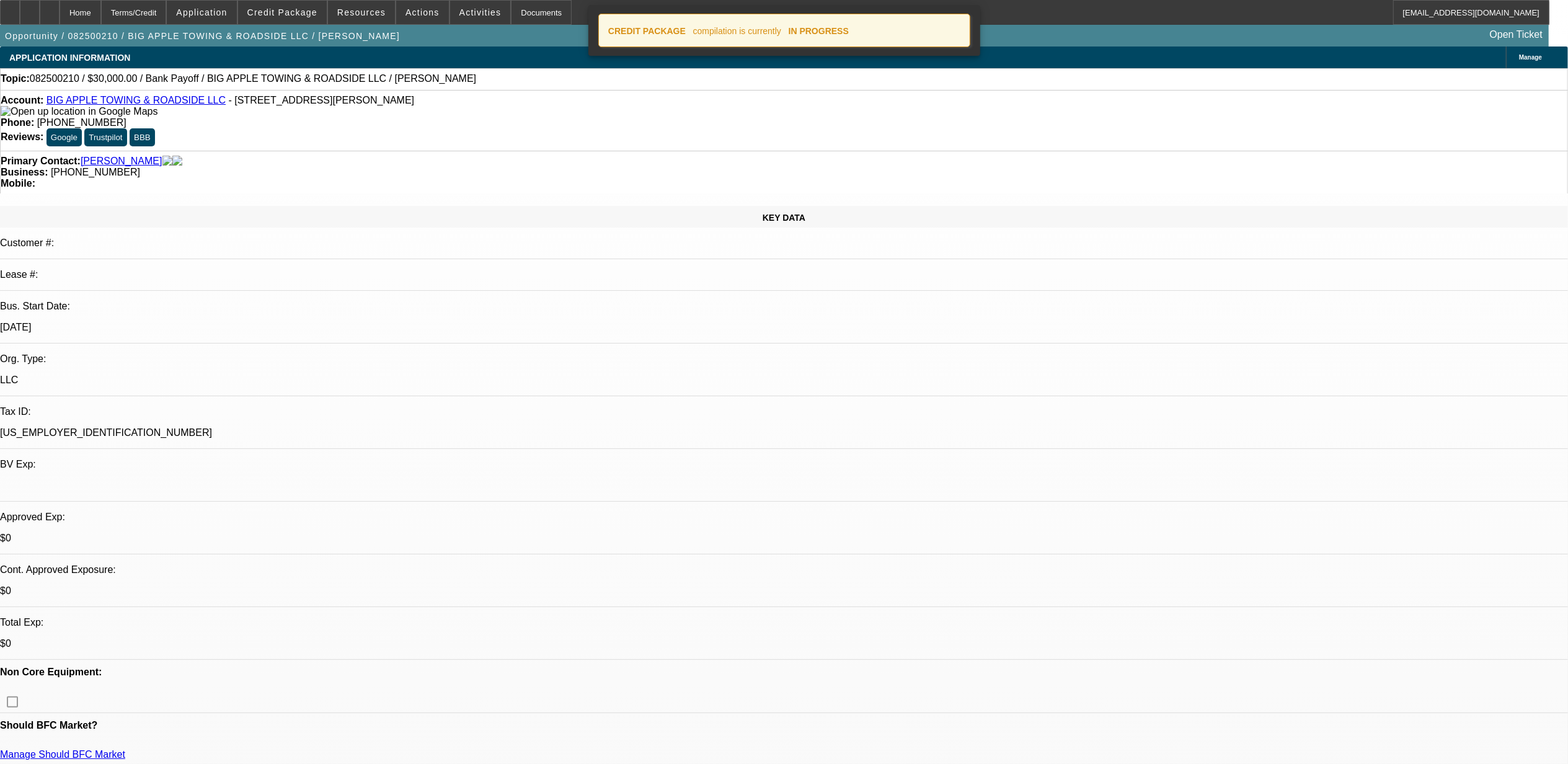
select select "0"
select select "2"
select select "0"
select select "6"
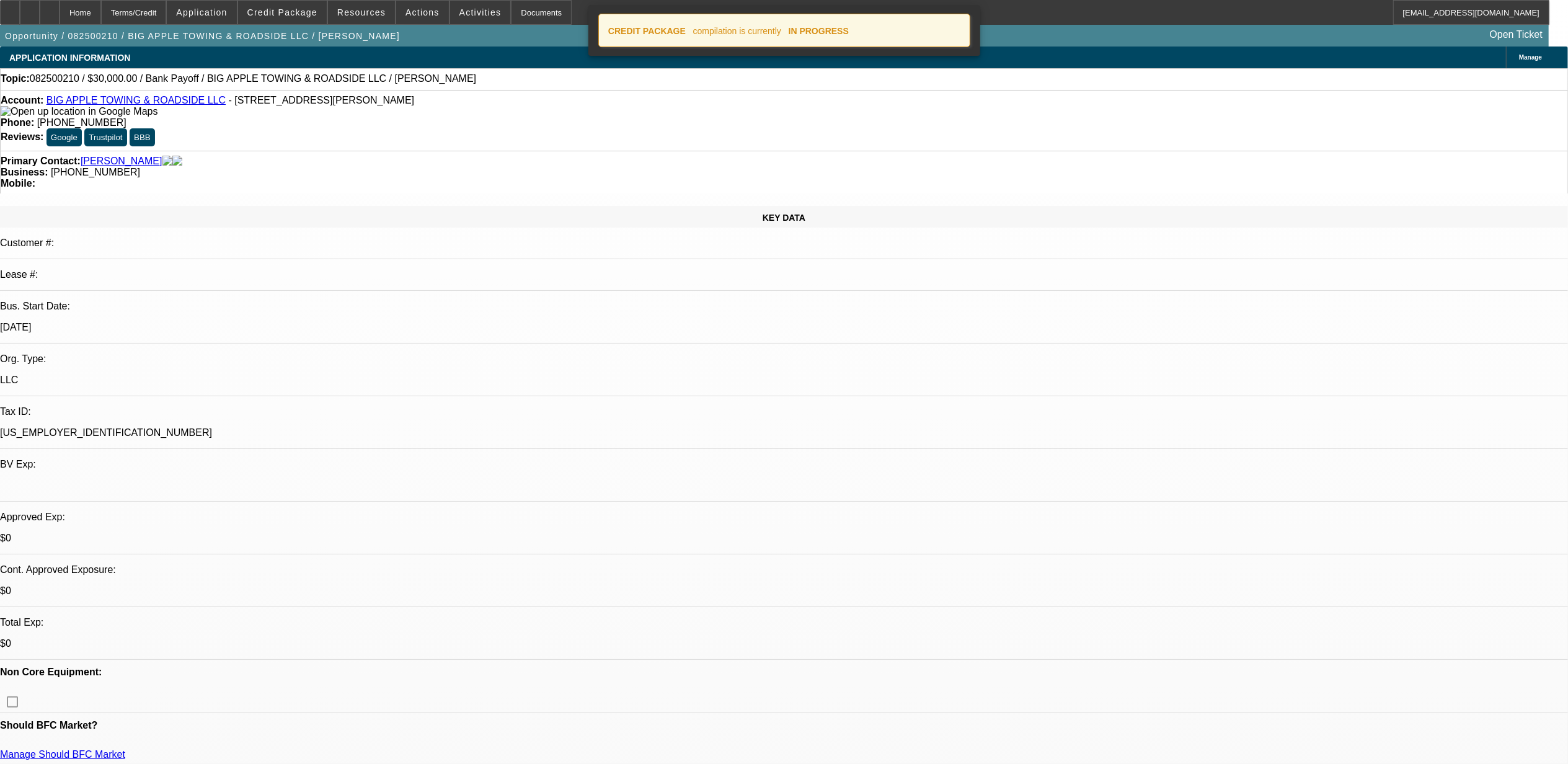
select select "0"
select select "2"
select select "0"
select select "6"
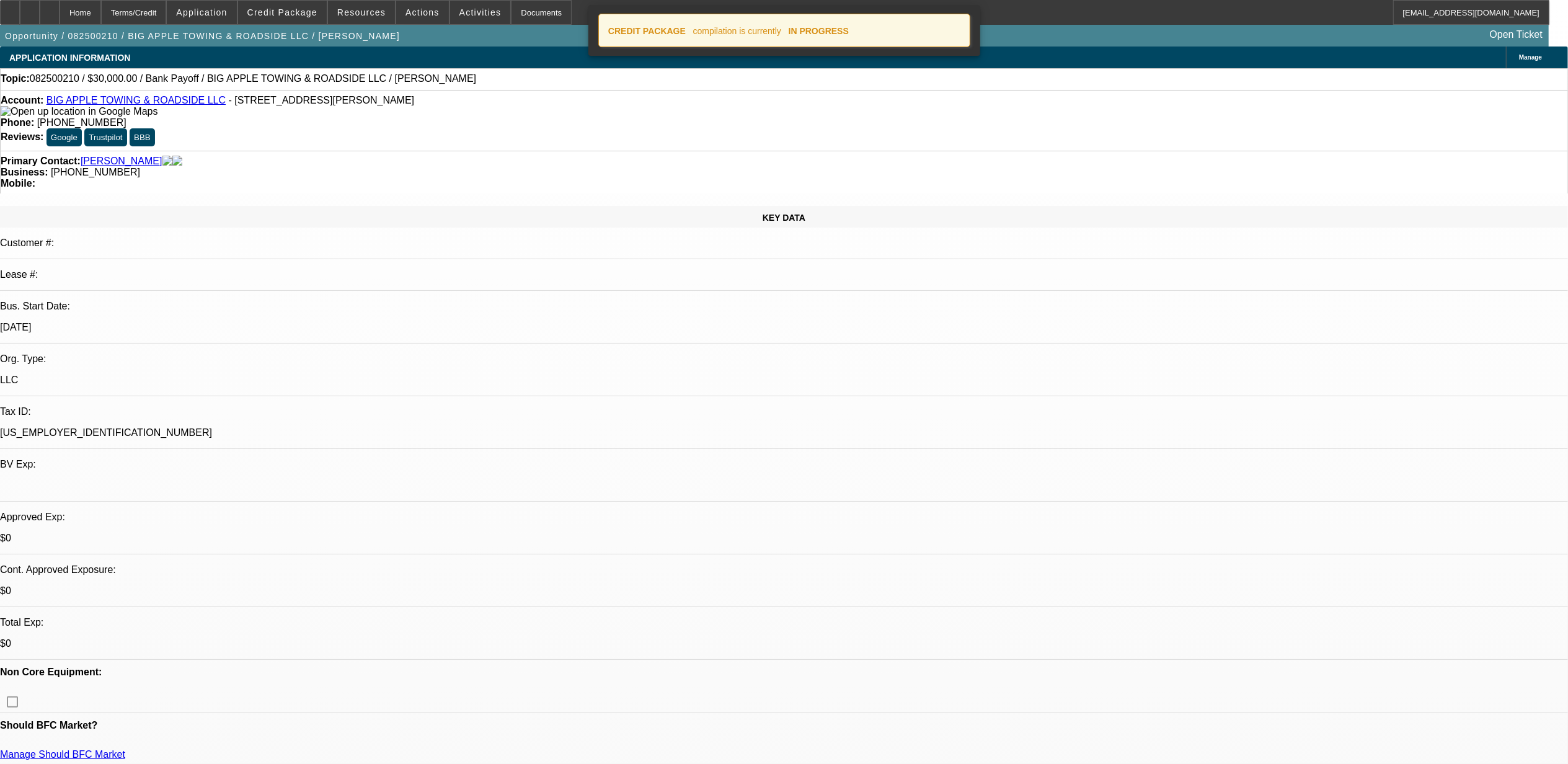
select select "0"
select select "2"
select select "0"
select select "6"
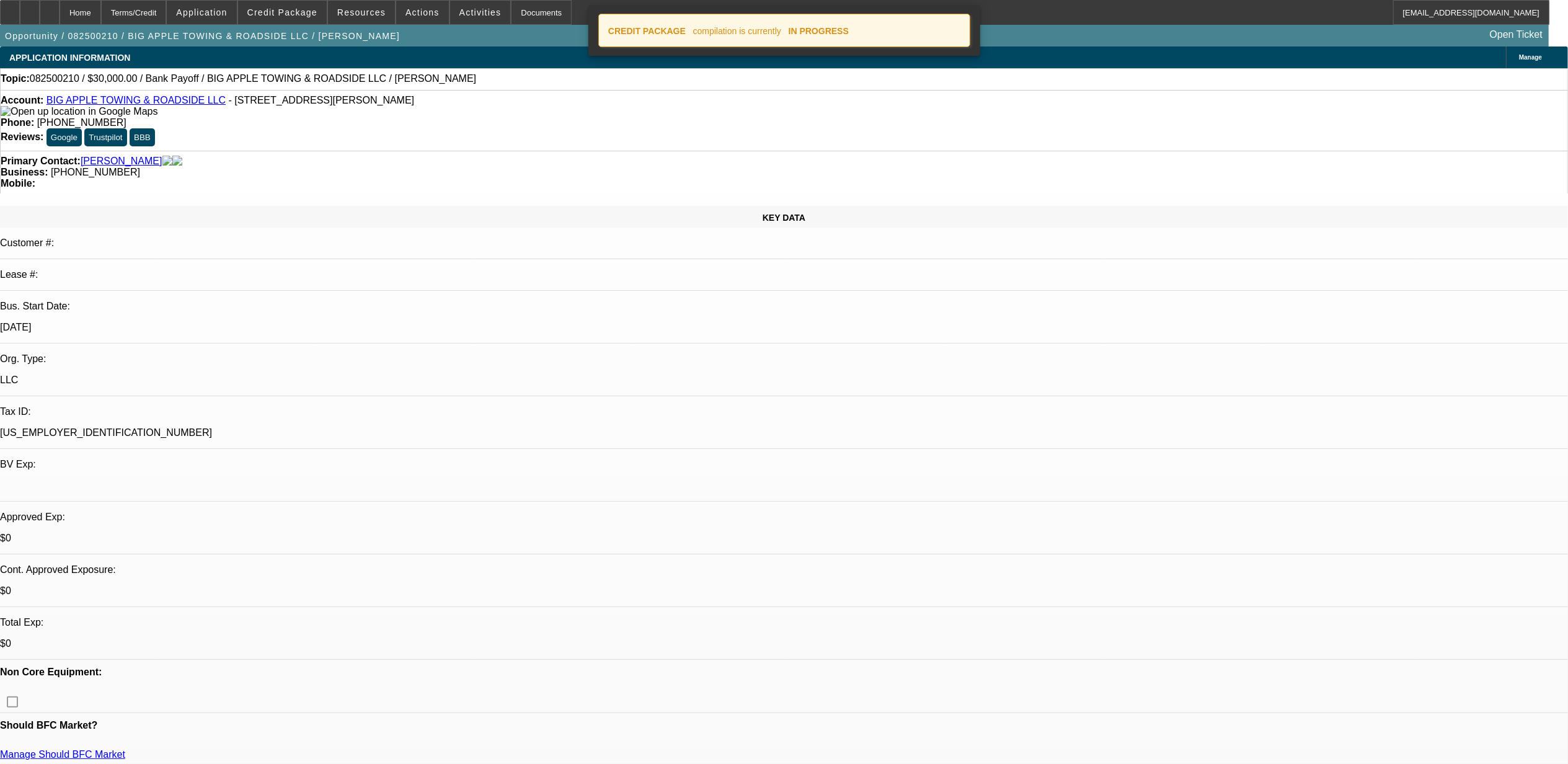
select select "0"
select select "2"
select select "0"
select select "6"
